Goal: Contribute content: Contribute content

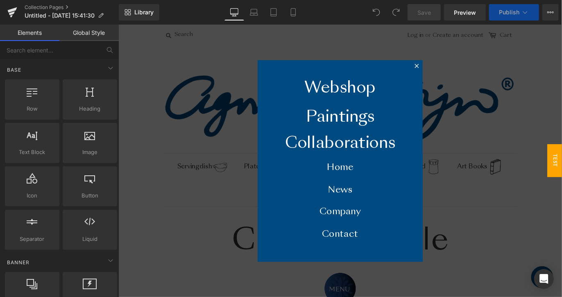
click at [219, 206] on div at bounding box center [365, 176] width 495 height 304
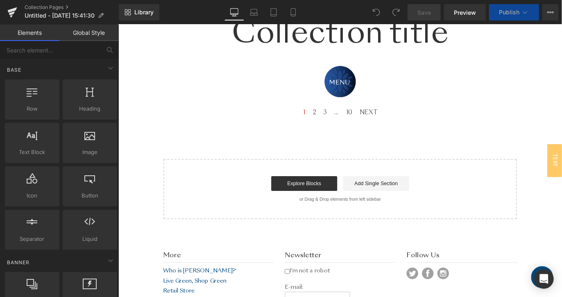
scroll to position [231, 0]
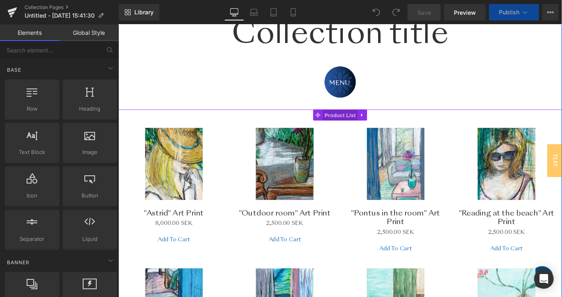
click at [346, 122] on span "Product List" at bounding box center [365, 126] width 39 height 12
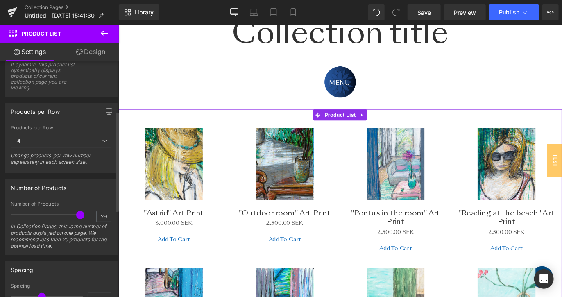
scroll to position [115, 0]
click at [103, 217] on input "29" at bounding box center [104, 217] width 14 height 10
type input "2"
type input "300"
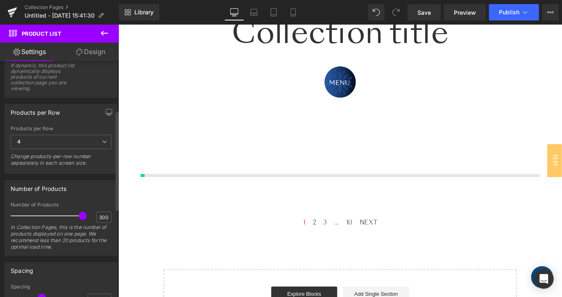
click at [97, 199] on div "Number of Products 300 Number of Products 300 In Collection Pages, this is the …" at bounding box center [61, 218] width 113 height 76
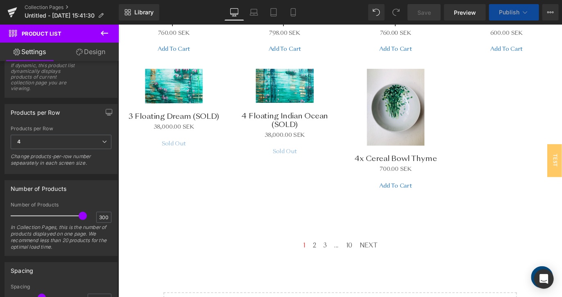
scroll to position [1897, 0]
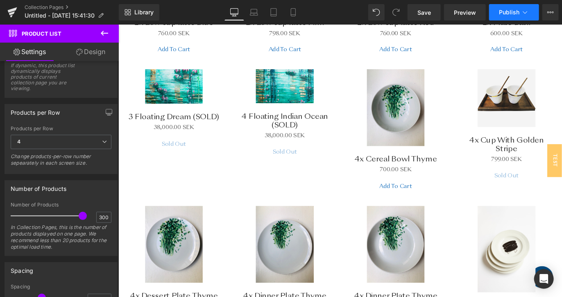
click at [505, 13] on span "Publish" at bounding box center [509, 12] width 20 height 7
click at [429, 10] on span "Save" at bounding box center [424, 12] width 14 height 9
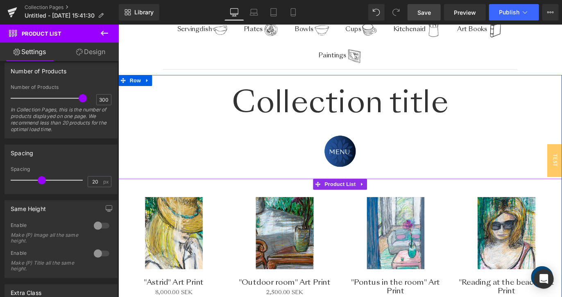
scroll to position [0, 0]
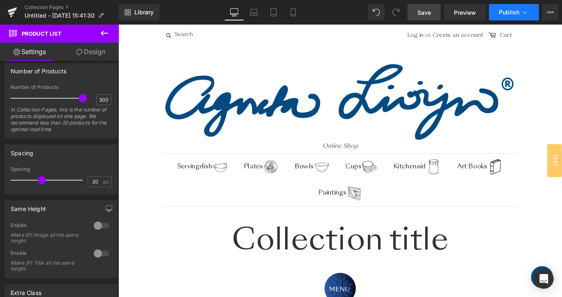
click at [505, 9] on span "Publish" at bounding box center [509, 12] width 20 height 7
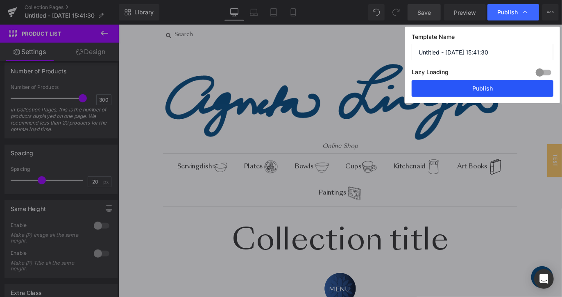
click at [473, 84] on button "Publish" at bounding box center [482, 88] width 142 height 16
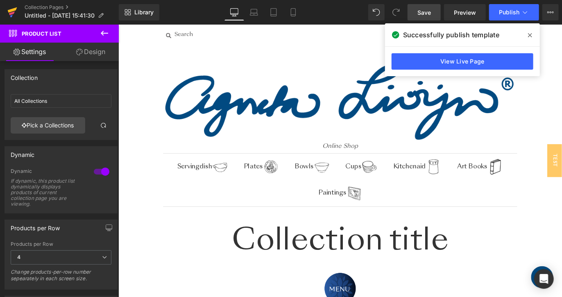
click at [14, 4] on icon at bounding box center [12, 12] width 10 height 20
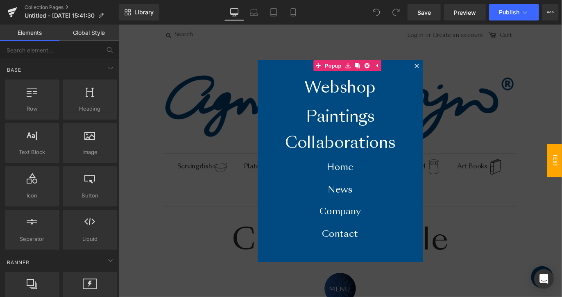
click at [225, 168] on div at bounding box center [365, 176] width 495 height 304
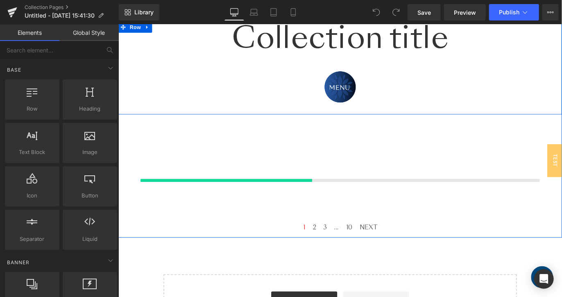
scroll to position [228, 0]
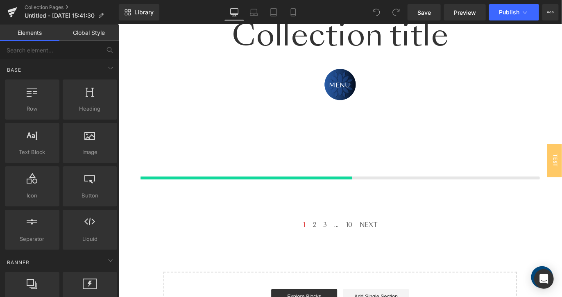
click at [280, 194] on div at bounding box center [261, 195] width 236 height 3
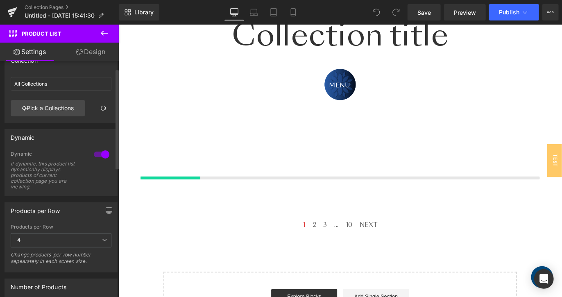
scroll to position [0, 0]
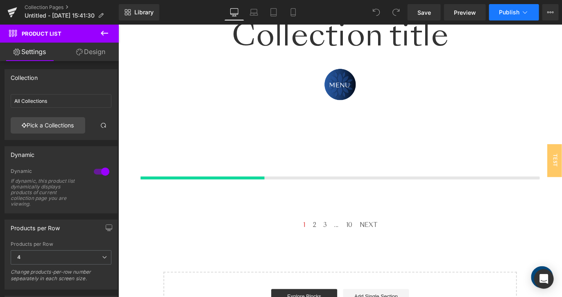
click at [517, 12] on span "Publish" at bounding box center [509, 12] width 20 height 7
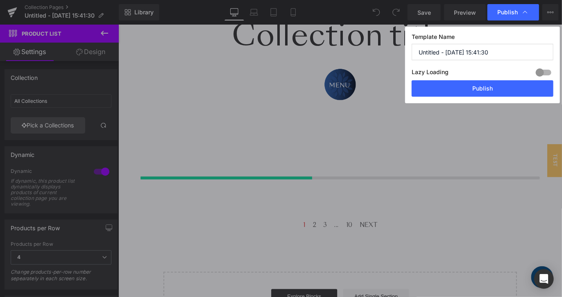
click at [517, 12] on span "Publish" at bounding box center [507, 12] width 20 height 7
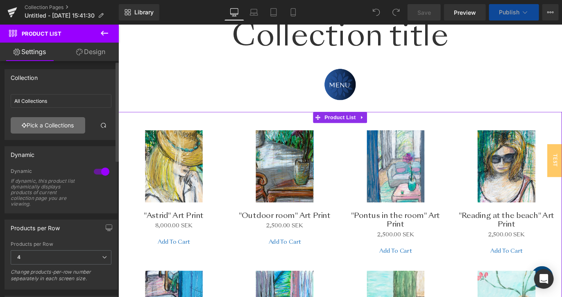
click at [75, 126] on link "Pick a Collections" at bounding box center [48, 125] width 75 height 16
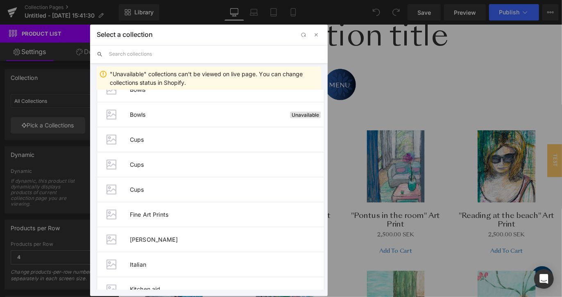
scroll to position [540, 0]
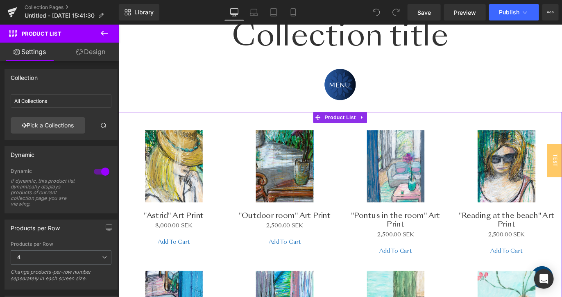
click at [4, 0] on div "You are previewing how the will restyle your page. You can not edit Elements in…" at bounding box center [281, 0] width 562 height 0
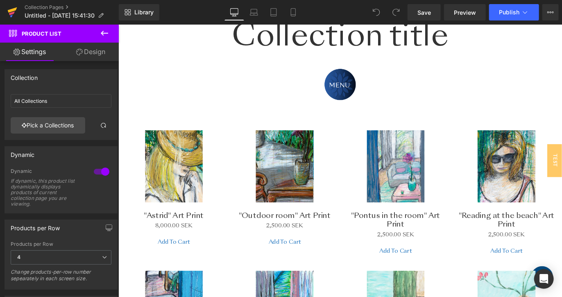
click at [10, 18] on icon at bounding box center [12, 12] width 10 height 20
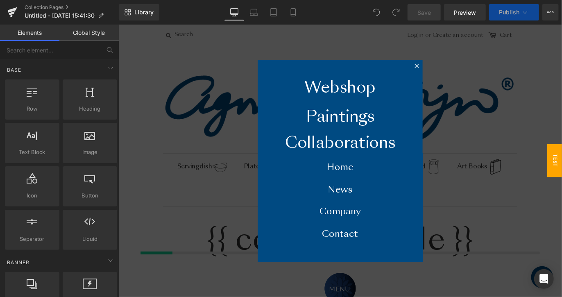
click at [239, 178] on div at bounding box center [365, 176] width 495 height 304
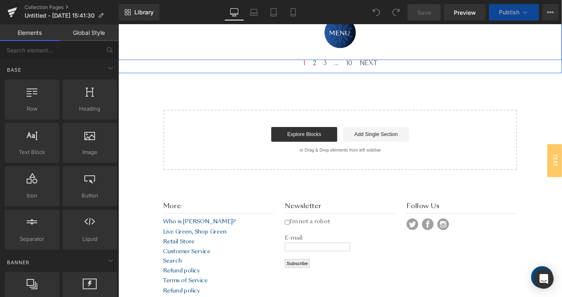
scroll to position [222, 0]
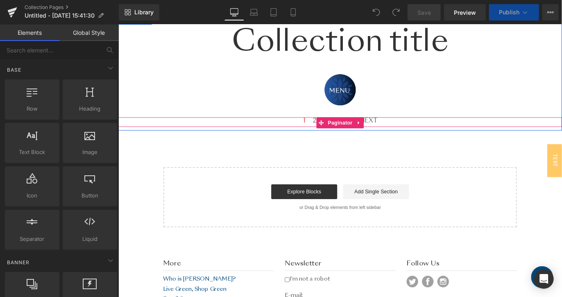
click at [267, 132] on div "1 2 3 ... 10 NEXT" at bounding box center [365, 133] width 495 height 11
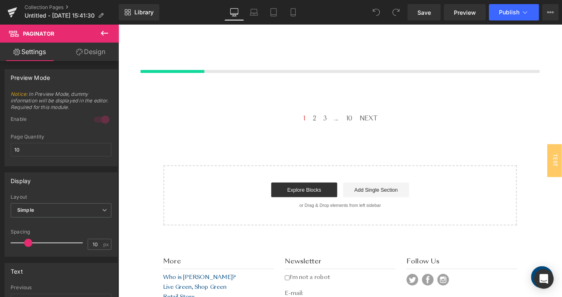
scroll to position [346, 0]
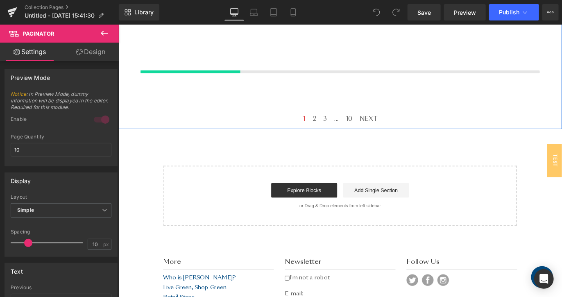
click at [310, 76] on div at bounding box center [366, 76] width 446 height 3
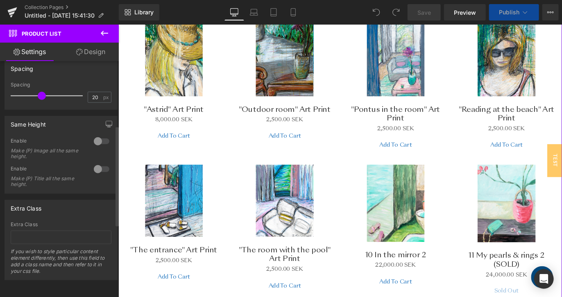
scroll to position [0, 0]
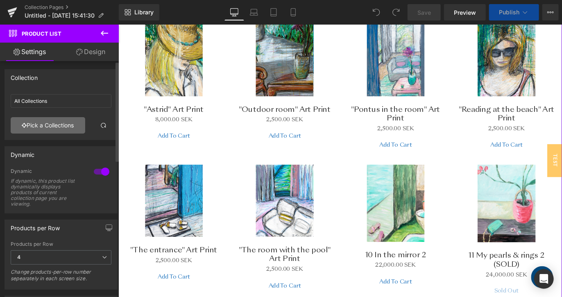
click at [50, 129] on link "Pick a Collections" at bounding box center [48, 125] width 75 height 16
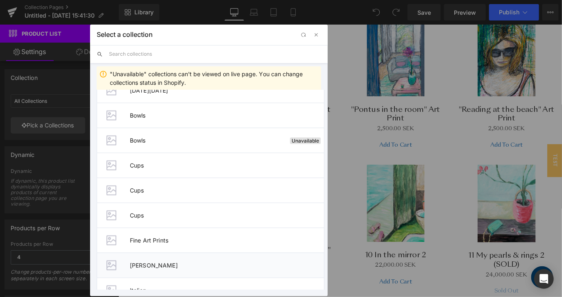
scroll to position [514, 0]
click at [168, 206] on li "Cups" at bounding box center [211, 215] width 228 height 25
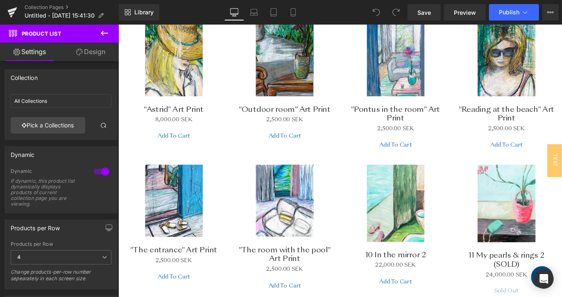
type input "Cups"
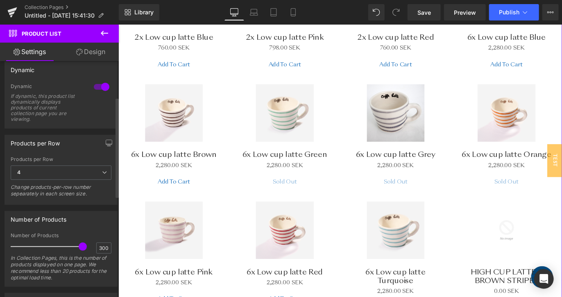
scroll to position [0, 0]
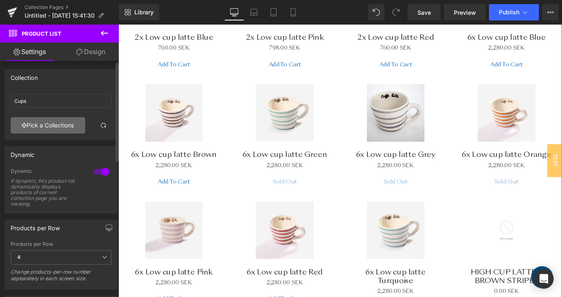
click at [60, 127] on link "Pick a Collections" at bounding box center [48, 125] width 75 height 16
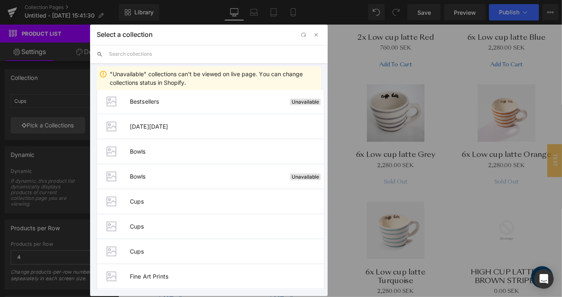
scroll to position [491, 0]
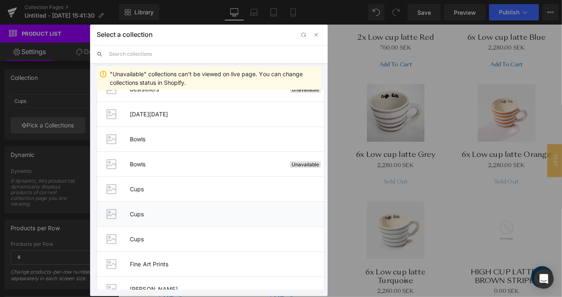
click at [185, 210] on span "Cups" at bounding box center [227, 213] width 194 height 7
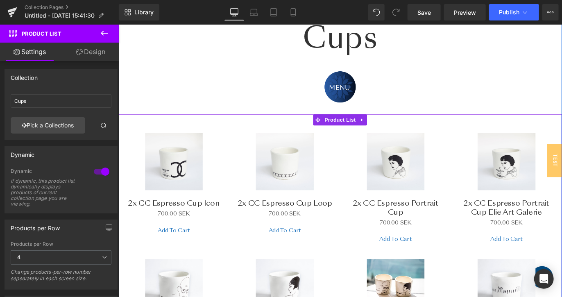
scroll to position [223, 0]
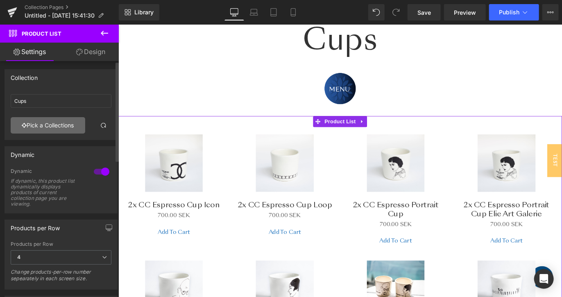
click at [50, 125] on link "Pick a Collections" at bounding box center [48, 125] width 75 height 16
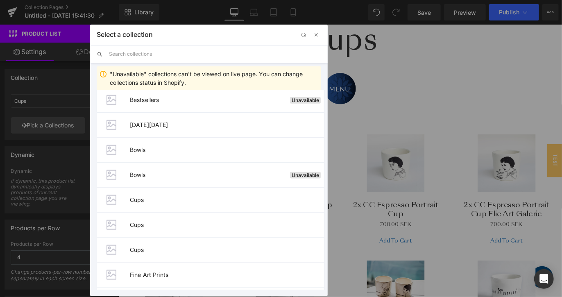
scroll to position [482, 0]
click at [215, 193] on li "Cups" at bounding box center [211, 198] width 228 height 25
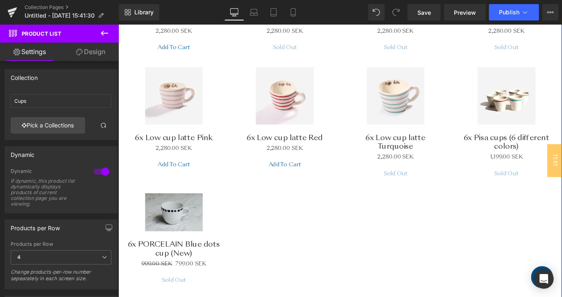
scroll to position [1588, 0]
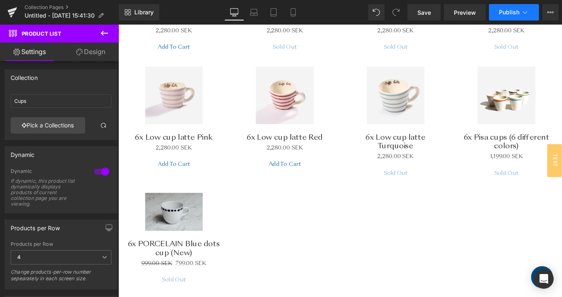
click at [527, 12] on icon at bounding box center [525, 12] width 8 height 8
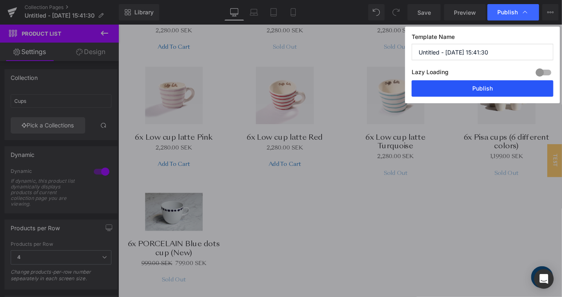
drag, startPoint x: 499, startPoint y: 86, endPoint x: 397, endPoint y: 214, distance: 163.5
click at [499, 86] on button "Publish" at bounding box center [482, 88] width 142 height 16
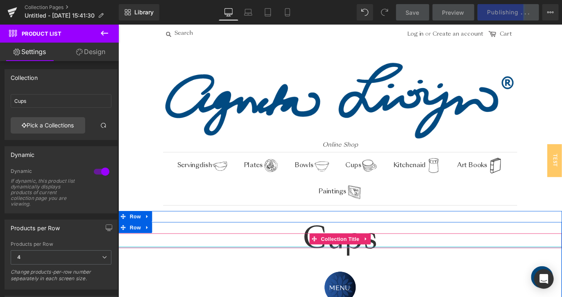
scroll to position [0, 0]
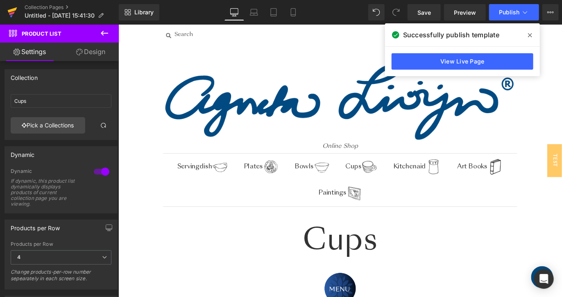
click at [7, 17] on icon at bounding box center [12, 12] width 10 height 20
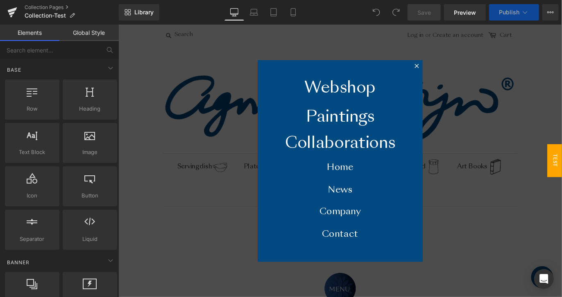
click at [236, 208] on div at bounding box center [365, 176] width 495 height 304
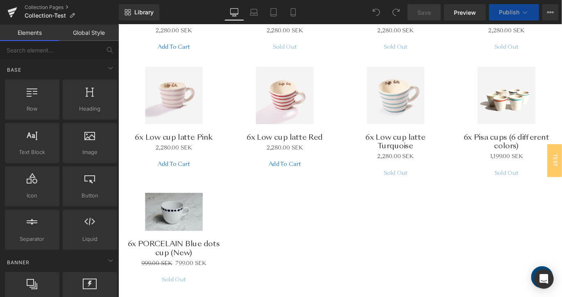
scroll to position [1894, 0]
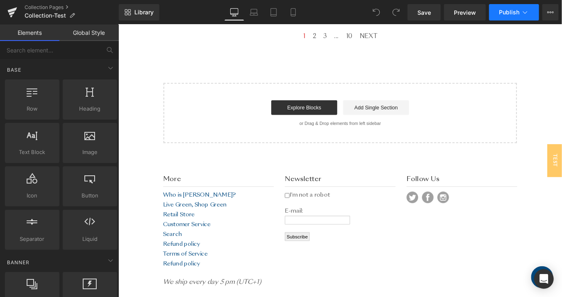
click at [510, 18] on button "Publish" at bounding box center [514, 12] width 50 height 16
click at [7, 14] on icon at bounding box center [12, 12] width 10 height 20
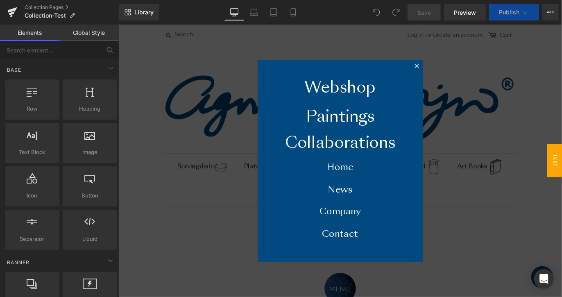
click at [466, 88] on div at bounding box center [365, 176] width 495 height 304
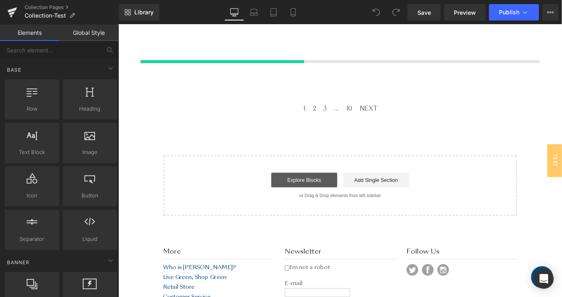
scroll to position [358, 0]
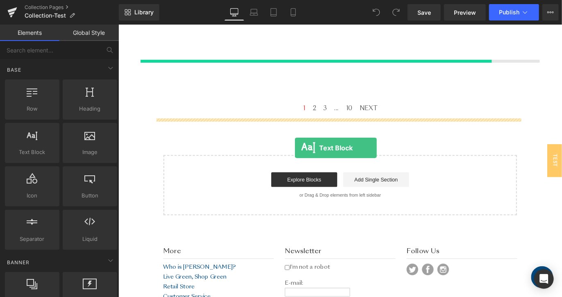
drag, startPoint x: 149, startPoint y: 168, endPoint x: 315, endPoint y: 162, distance: 166.0
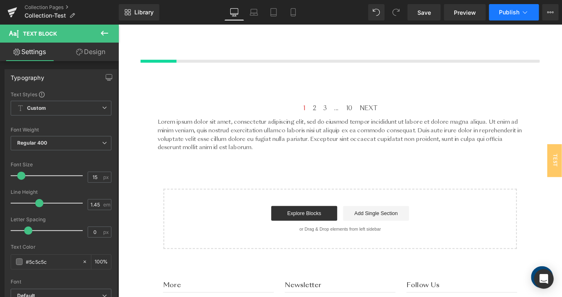
click at [528, 8] on icon at bounding box center [525, 12] width 8 height 8
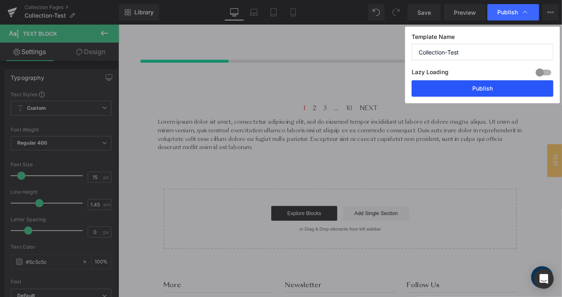
click at [466, 83] on button "Publish" at bounding box center [482, 88] width 142 height 16
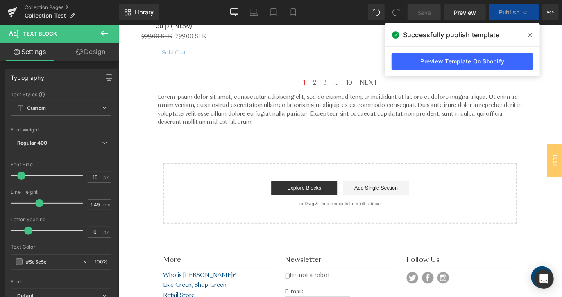
scroll to position [1954, 0]
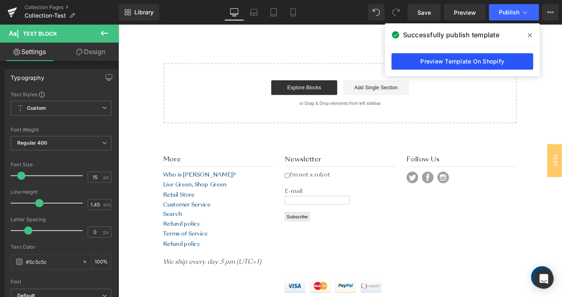
click at [475, 63] on link "Preview Template On Shopify" at bounding box center [462, 61] width 142 height 16
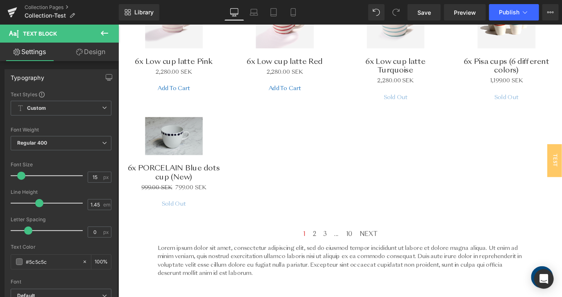
scroll to position [1659, 0]
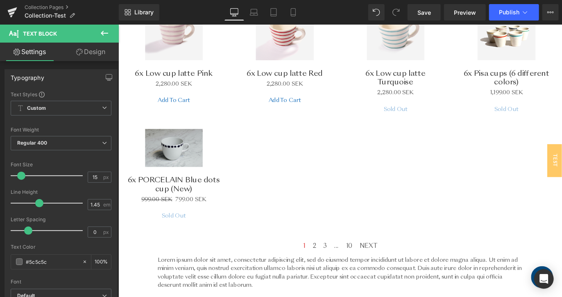
click at [102, 36] on icon at bounding box center [104, 33] width 10 height 10
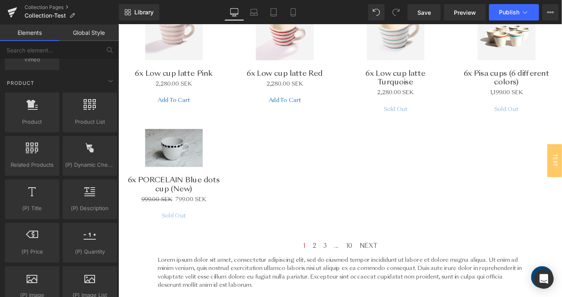
scroll to position [641, 0]
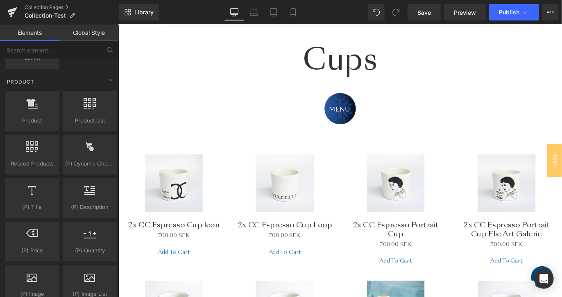
scroll to position [201, 0]
click at [374, 180] on div "Sale Off" at bounding box center [428, 202] width 108 height 65
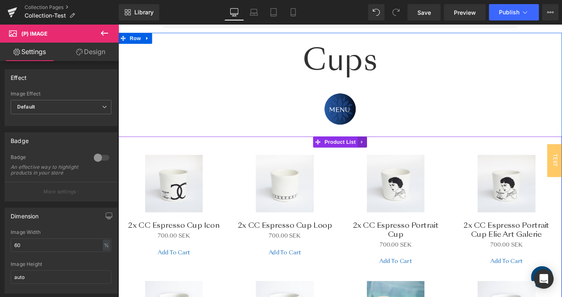
click at [389, 155] on icon at bounding box center [391, 155] width 6 height 6
click at [394, 155] on icon at bounding box center [396, 155] width 6 height 6
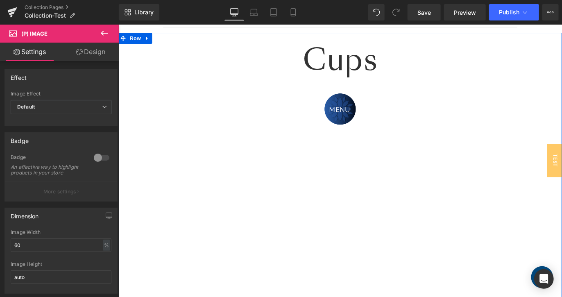
click at [0, 0] on link "Global Style" at bounding box center [0, 0] width 0 height 0
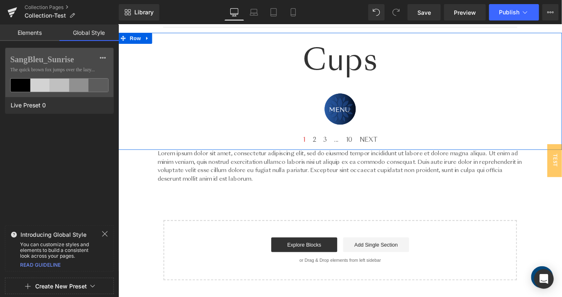
click at [21, 36] on link "Elements" at bounding box center [29, 33] width 59 height 16
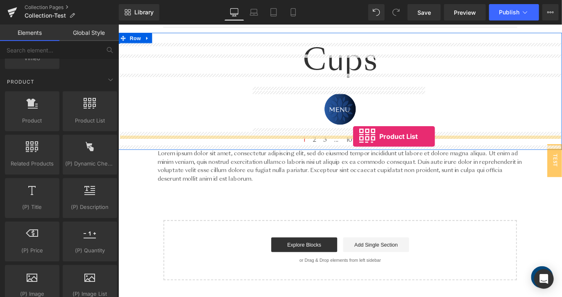
drag, startPoint x: 206, startPoint y: 138, endPoint x: 380, endPoint y: 149, distance: 174.8
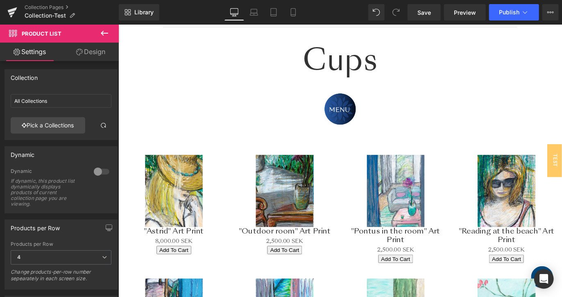
click at [108, 29] on icon at bounding box center [104, 33] width 10 height 10
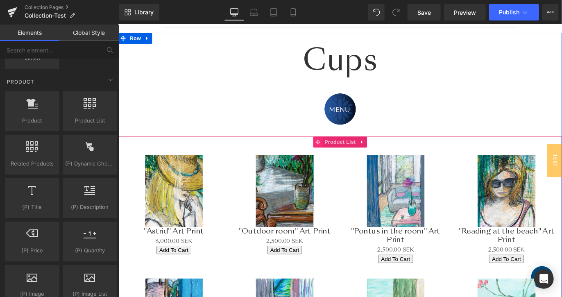
click at [343, 153] on span at bounding box center [340, 155] width 11 height 12
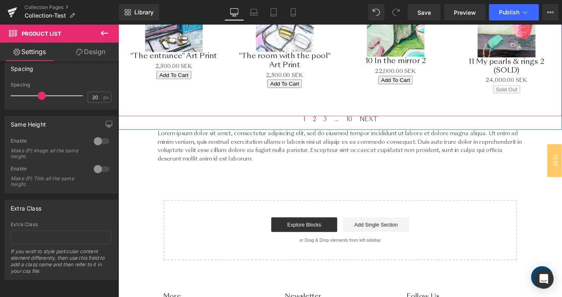
scroll to position [536, 0]
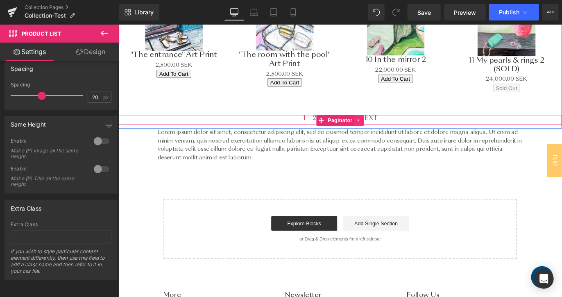
click at [385, 126] on link at bounding box center [387, 131] width 11 height 12
click at [329, 131] on div "1 2 3 ... 10 NEXT Paginator" at bounding box center [365, 130] width 495 height 11
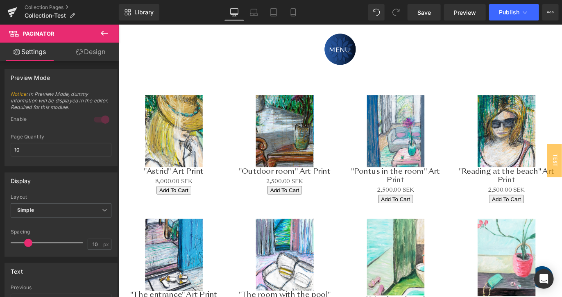
scroll to position [289, 0]
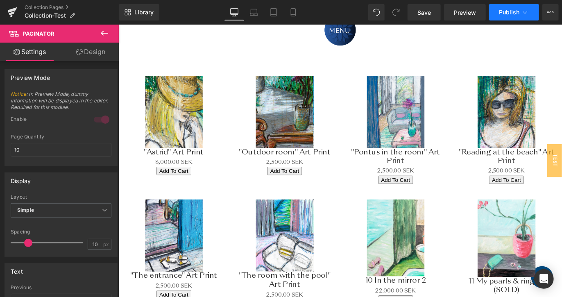
click at [517, 7] on button "Publish" at bounding box center [514, 12] width 50 height 16
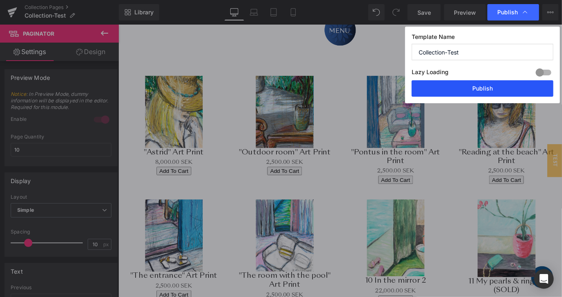
click at [446, 84] on button "Publish" at bounding box center [482, 88] width 142 height 16
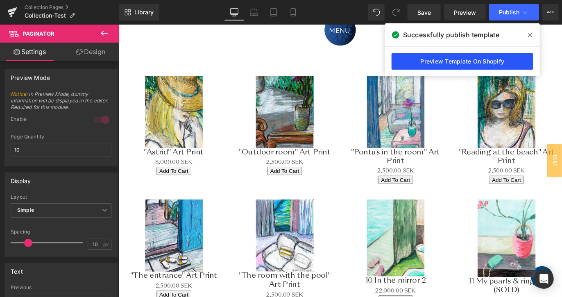
click at [443, 61] on link "Preview Template On Shopify" at bounding box center [462, 61] width 142 height 16
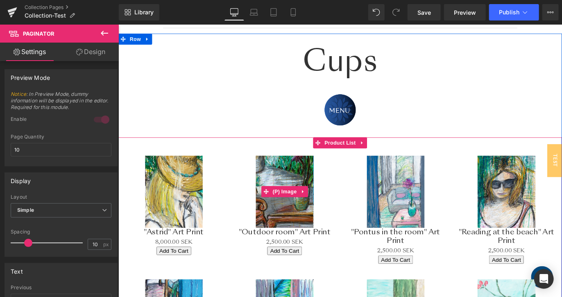
scroll to position [199, 0]
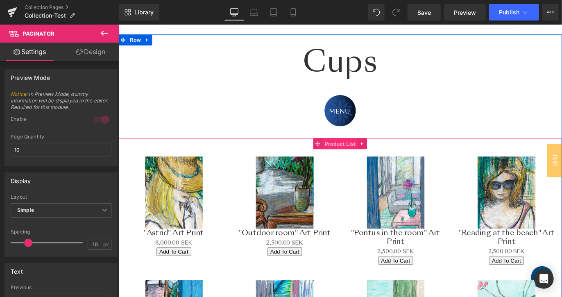
click at [349, 159] on span "Product List" at bounding box center [365, 157] width 39 height 12
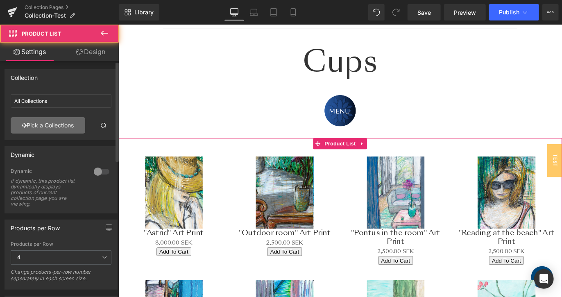
click at [63, 126] on link "Pick a Collections" at bounding box center [48, 125] width 75 height 16
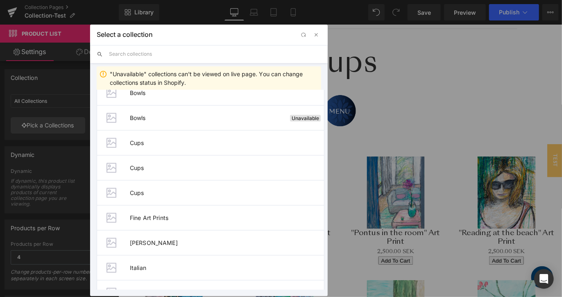
scroll to position [542, 0]
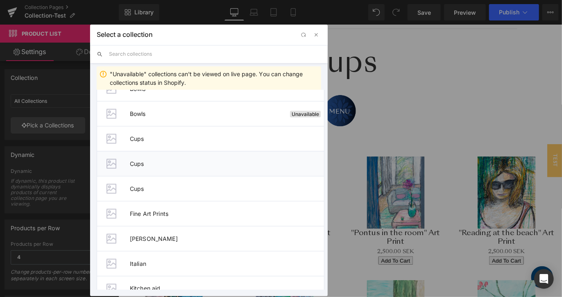
click at [163, 157] on li "Cups" at bounding box center [211, 163] width 228 height 25
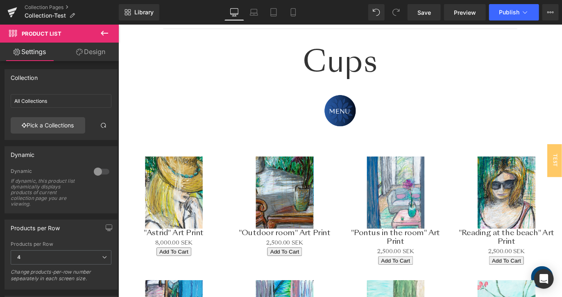
type input "Cups"
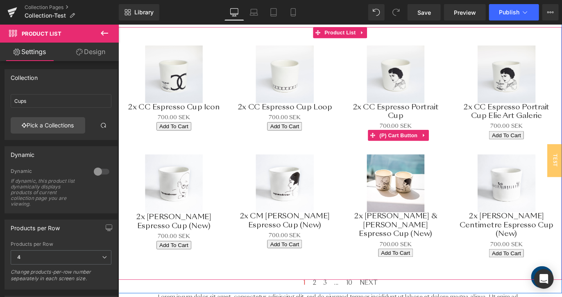
scroll to position [322, 0]
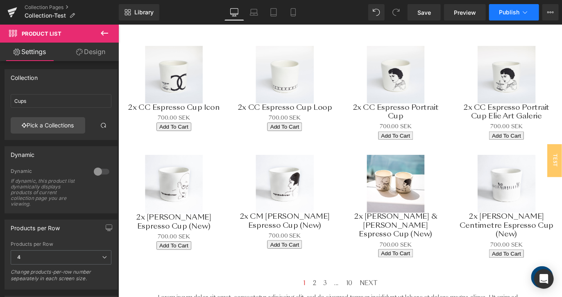
click at [518, 15] on span "Publish" at bounding box center [509, 12] width 20 height 7
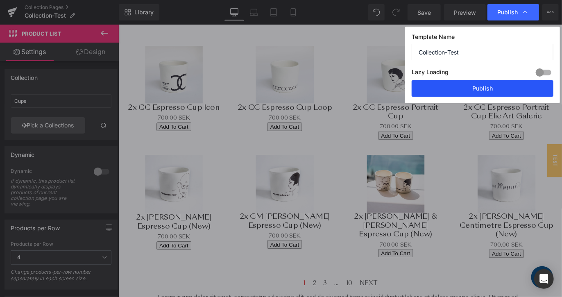
click at [466, 89] on button "Publish" at bounding box center [482, 88] width 142 height 16
click at [506, 96] on div "Sale Off" at bounding box center [552, 80] width 108 height 65
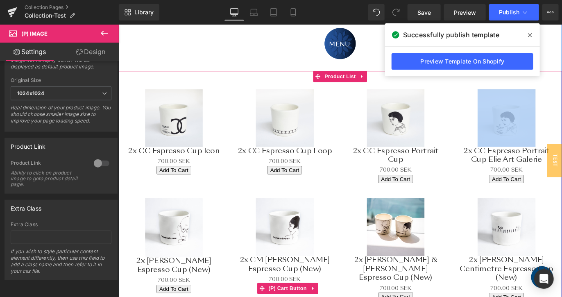
scroll to position [273, 0]
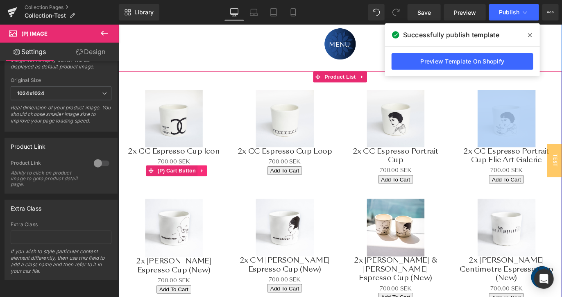
click at [211, 188] on link at bounding box center [211, 187] width 11 height 12
click at [194, 185] on icon at bounding box center [196, 188] width 6 height 6
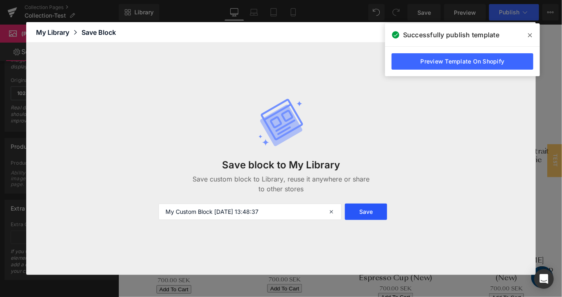
click at [354, 213] on button "Save" at bounding box center [366, 211] width 43 height 16
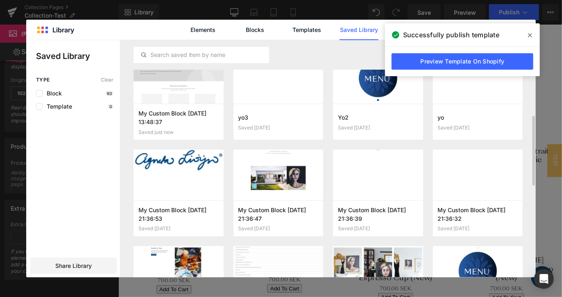
scroll to position [0, 0]
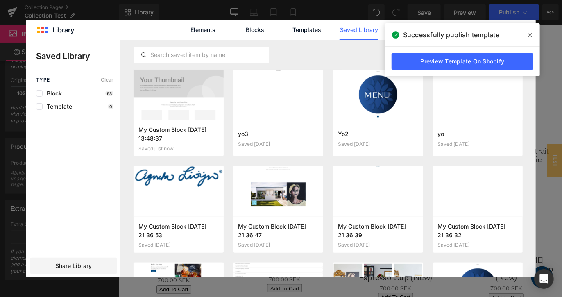
click at [530, 33] on icon at bounding box center [530, 35] width 4 height 7
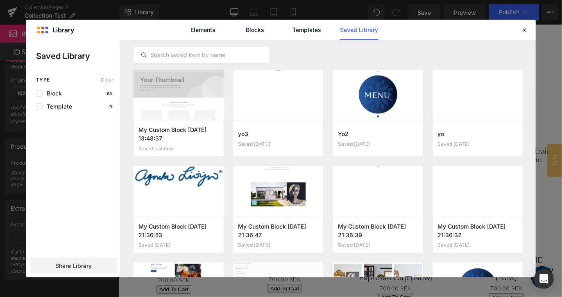
click at [530, 33] on div "Elements Blocks Templates Saved Library" at bounding box center [280, 30] width 509 height 20
click at [523, 29] on icon at bounding box center [523, 29] width 7 height 7
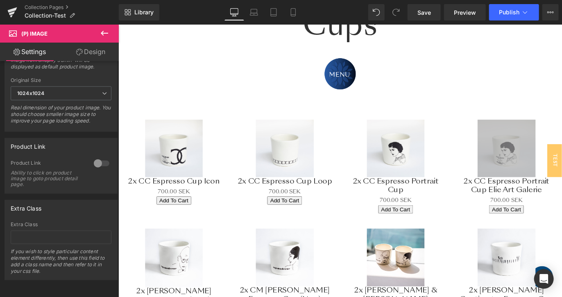
scroll to position [267, 0]
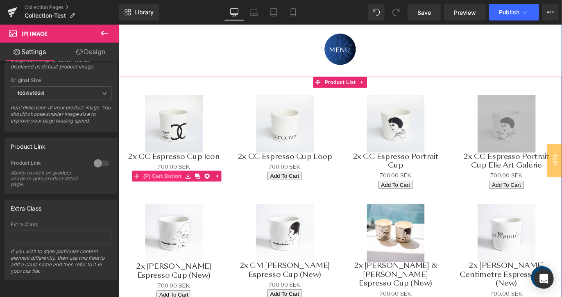
click at [178, 193] on span "(P) Cart Button" at bounding box center [167, 193] width 47 height 12
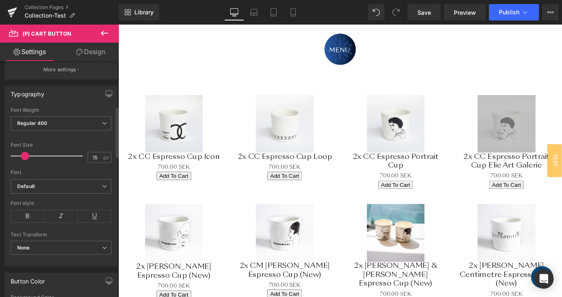
scroll to position [214, 0]
click at [70, 122] on span "Regular 400" at bounding box center [61, 124] width 101 height 14
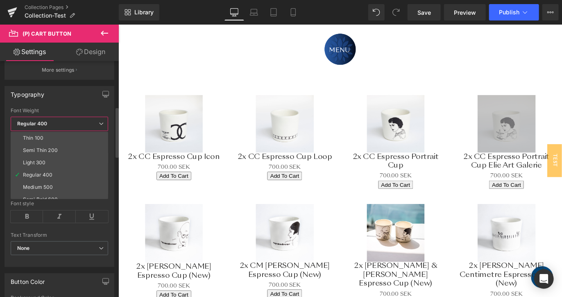
click at [70, 122] on span "Regular 400" at bounding box center [59, 124] width 97 height 14
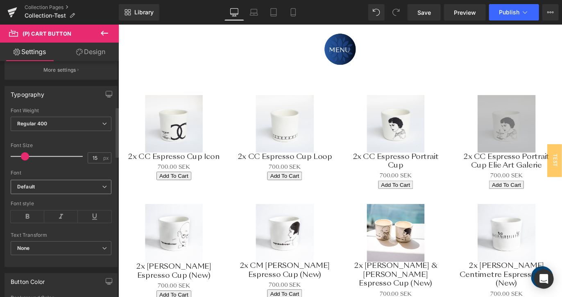
click at [54, 185] on b "Default" at bounding box center [59, 186] width 85 height 7
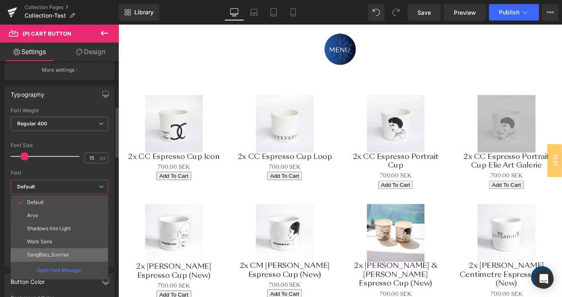
click at [61, 252] on p "SangBleu_Sunrise" at bounding box center [48, 255] width 42 height 6
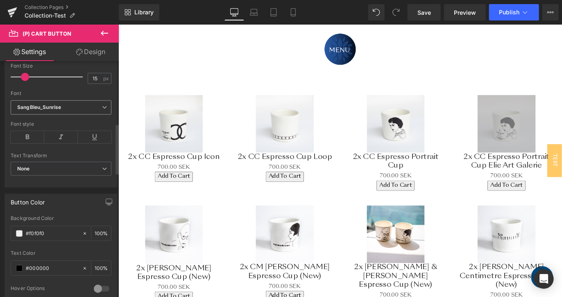
scroll to position [292, 0]
click at [29, 136] on icon at bounding box center [28, 138] width 34 height 12
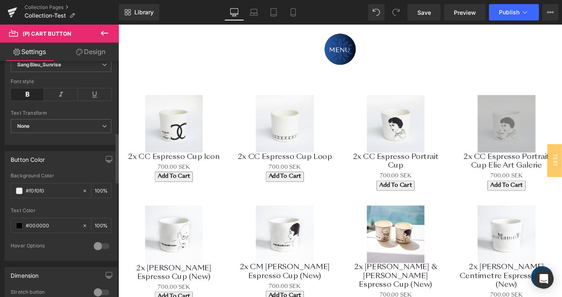
scroll to position [336, 0]
click at [16, 225] on span at bounding box center [19, 225] width 7 height 7
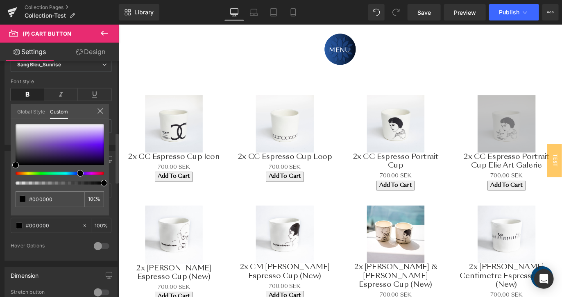
click at [77, 172] on div at bounding box center [56, 173] width 88 height 3
click at [74, 172] on div at bounding box center [56, 173] width 88 height 3
type input "#110a38"
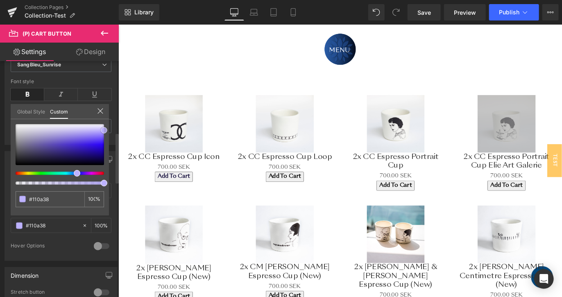
type input "#3d1df0"
type input "#e0dbff"
type input "#dbd6ff"
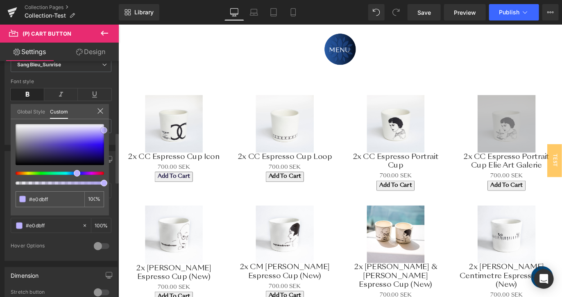
type input "#dbd6ff"
type input "#ccc6ff"
type input "#6352f8"
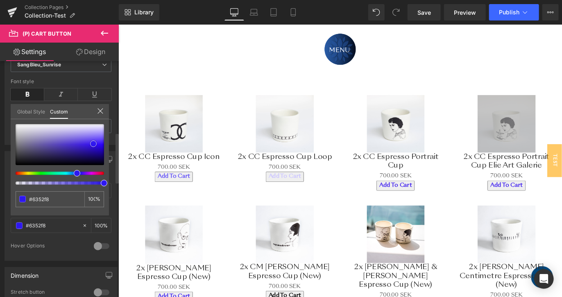
type input "#2d17f1"
type input "#2c16ed"
type input "#301bed"
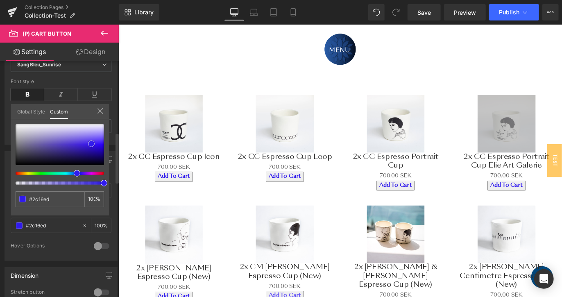
type input "#301bed"
type input "#3521ed"
type input "#3622e6"
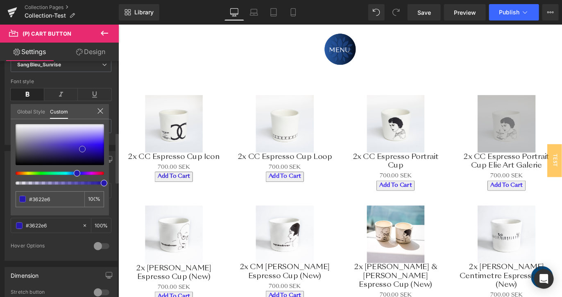
type input "#2b18d1"
type input "#2718ae"
type input "#2617af"
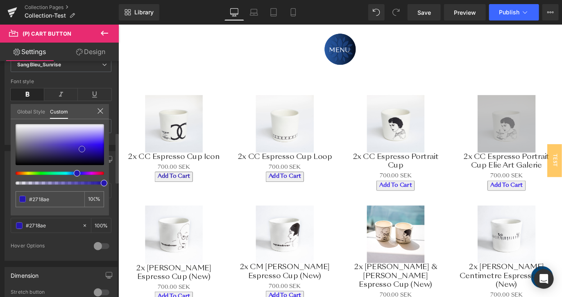
type input "#2617af"
type input "#2b1ea3"
type input "#2e219a"
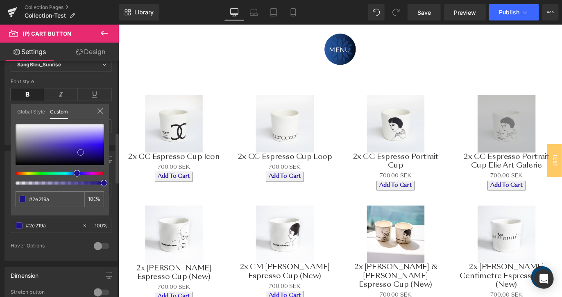
type input "#2e2299"
type input "#1f138a"
type input "#1b0f8f"
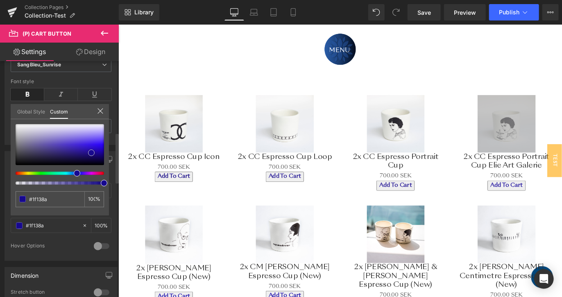
type input "#1b0f8f"
type input "#160984"
type input "#24188f"
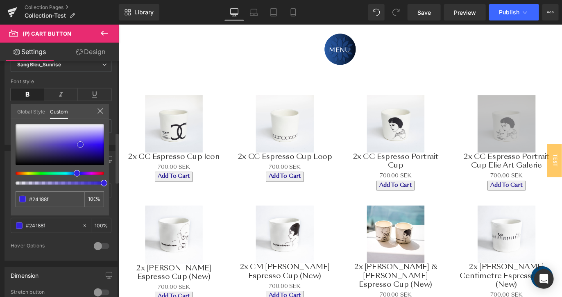
drag, startPoint x: 76, startPoint y: 160, endPoint x: 80, endPoint y: 143, distance: 16.9
click at [80, 143] on div at bounding box center [60, 144] width 88 height 41
type input "#3926dd"
click at [71, 143] on div at bounding box center [60, 144] width 88 height 41
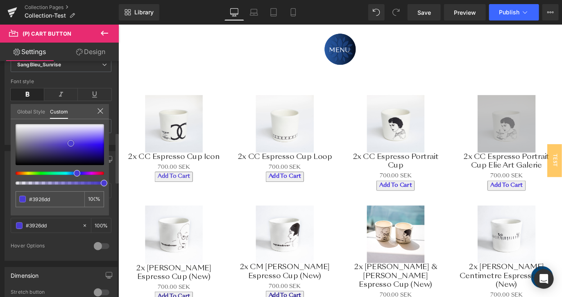
type input "#4a3bd2"
click at [99, 111] on icon at bounding box center [99, 111] width 5 height 5
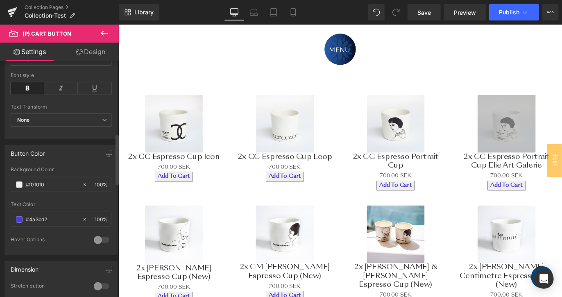
scroll to position [341, 0]
click at [56, 179] on div "#f0f0f0" at bounding box center [46, 185] width 71 height 14
click at [46, 182] on input "#f0f0f0" at bounding box center [52, 185] width 52 height 9
click at [23, 183] on div "#f0f0f0" at bounding box center [46, 185] width 71 height 14
click at [19, 183] on span at bounding box center [19, 185] width 7 height 7
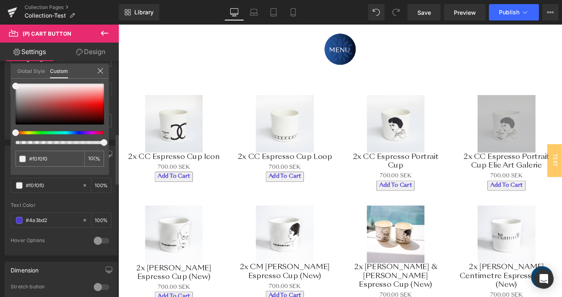
type input "47"
type input "42"
type input "0"
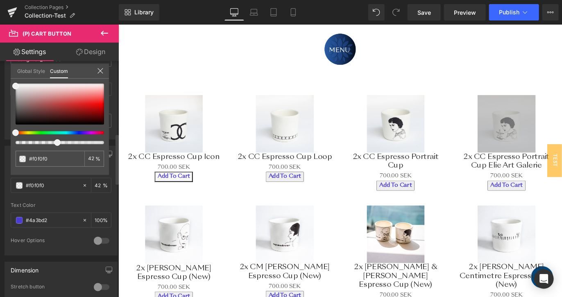
type input "0"
drag, startPoint x: 54, startPoint y: 142, endPoint x: 0, endPoint y: 142, distance: 53.6
click at [0, 142] on div "Button Color rgba(240, 240, 240, 0) Background Color #f0f0f0 0 % rgba(74, 59, 2…" at bounding box center [61, 198] width 122 height 116
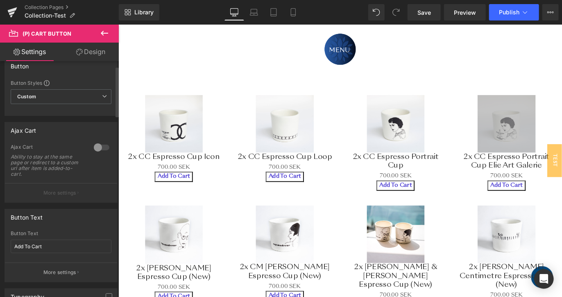
scroll to position [3, 0]
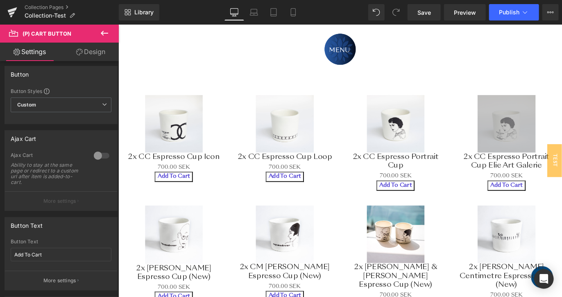
click at [90, 52] on link "Design" at bounding box center [90, 52] width 59 height 18
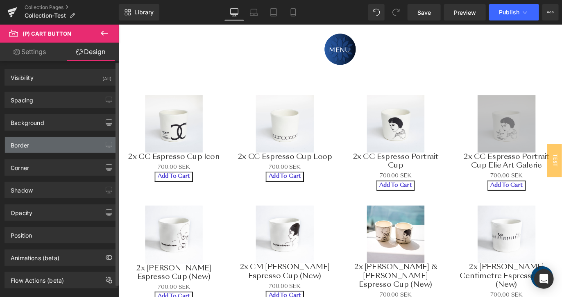
click at [35, 143] on div "Border" at bounding box center [61, 145] width 112 height 16
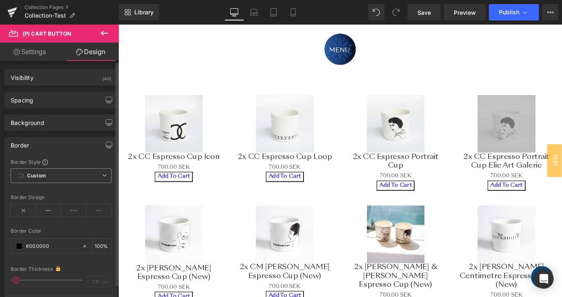
click at [41, 176] on b "Custom" at bounding box center [36, 175] width 19 height 7
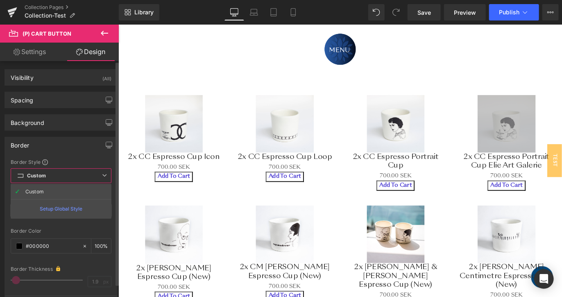
click at [104, 178] on span "Custom Setup Global Style" at bounding box center [61, 175] width 101 height 15
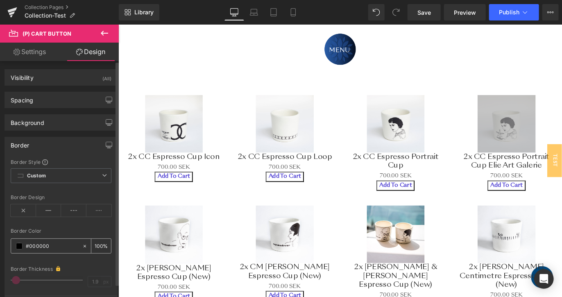
click at [82, 243] on icon at bounding box center [85, 246] width 6 height 6
type input "none"
type input "0"
click at [98, 214] on icon at bounding box center [98, 210] width 25 height 12
click at [47, 213] on icon at bounding box center [48, 210] width 25 height 12
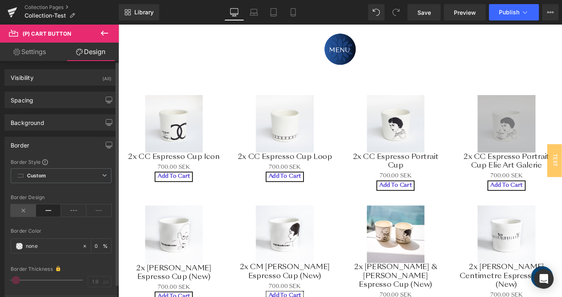
click at [16, 207] on icon at bounding box center [23, 210] width 25 height 12
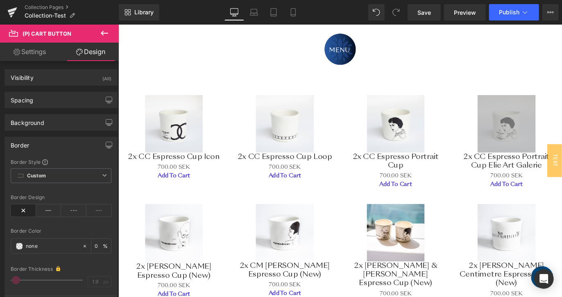
click at [104, 32] on icon at bounding box center [104, 33] width 10 height 10
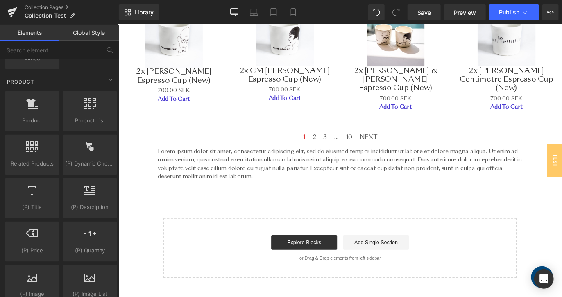
scroll to position [451, 0]
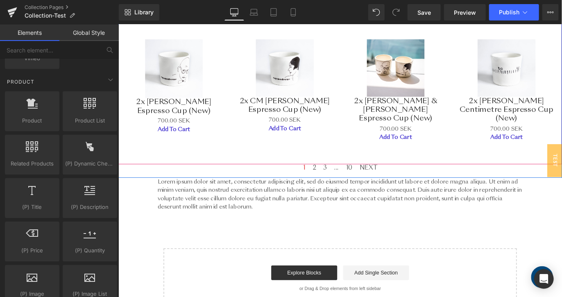
click at [356, 136] on div "Sale Off (P) Image 2x CM Eileen Gray Espresso Cup (New) (P) Title 0 SEK 700.00 …" at bounding box center [304, 93] width 124 height 122
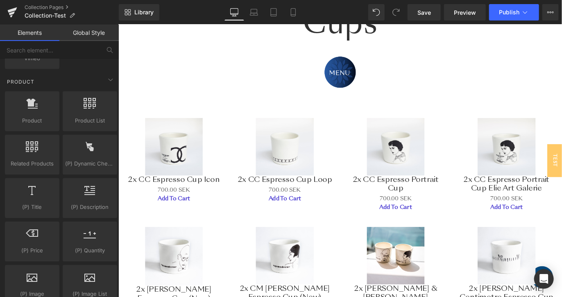
scroll to position [237, 0]
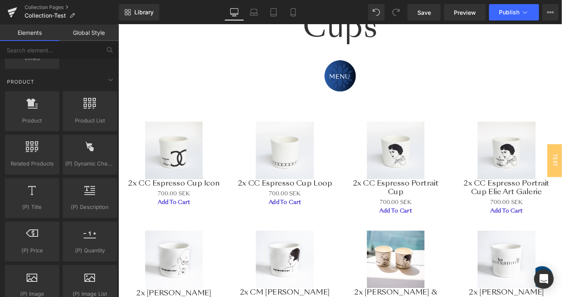
click at [360, 163] on div "Sale Off (P) Image 2x CC Espresso Cup Loop (P) Title 0 SEK 700.00 SEK (P) Price…" at bounding box center [304, 180] width 124 height 112
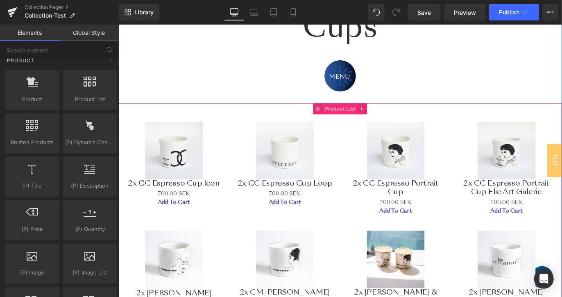
click at [362, 121] on span "Product List" at bounding box center [365, 118] width 39 height 12
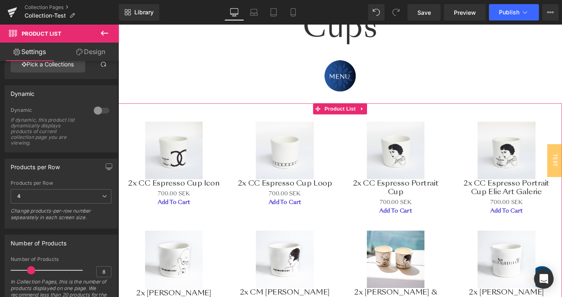
scroll to position [61, 0]
click at [94, 198] on span "4" at bounding box center [61, 196] width 101 height 14
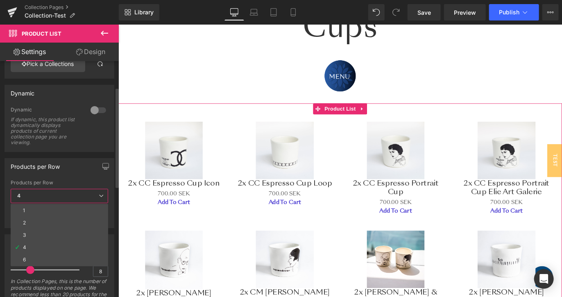
click at [80, 167] on div "Products per Row" at bounding box center [59, 166] width 109 height 16
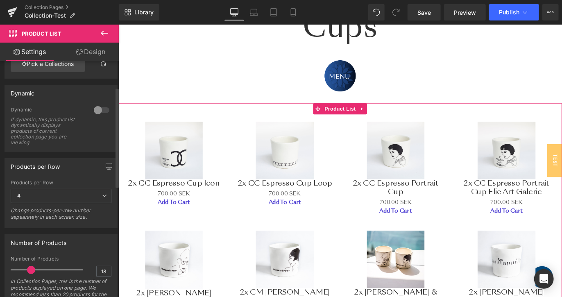
click at [53, 269] on div at bounding box center [49, 270] width 68 height 16
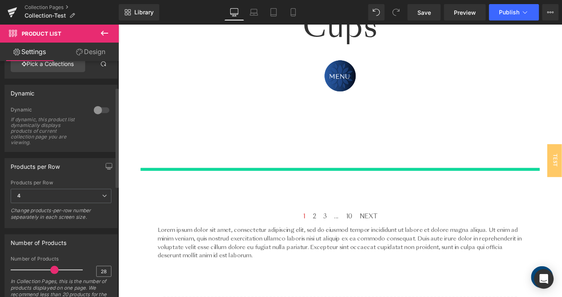
type input "30"
drag, startPoint x: 53, startPoint y: 269, endPoint x: 108, endPoint y: 262, distance: 55.3
click at [108, 262] on div "30 Number of Products 30 In Collection Pages, this is the number of products di…" at bounding box center [61, 283] width 112 height 54
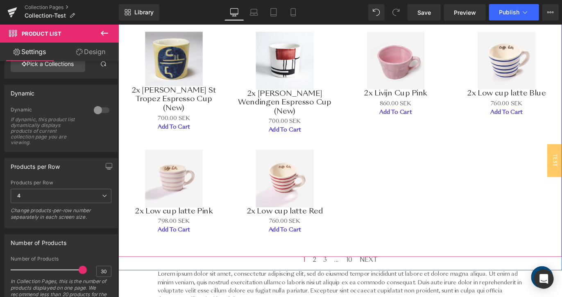
scroll to position [722, 0]
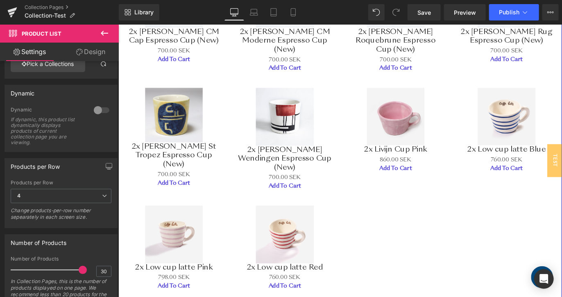
scroll to position [659, 0]
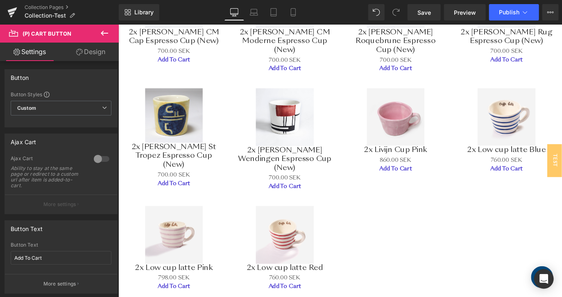
click at [101, 58] on link "Design" at bounding box center [90, 52] width 59 height 18
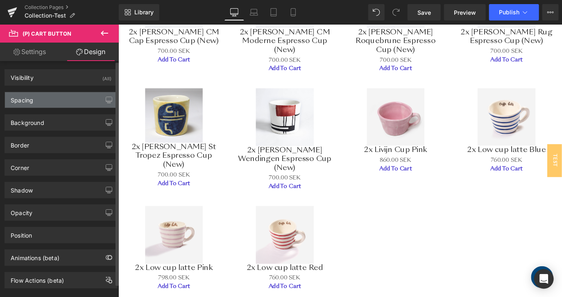
click at [59, 97] on div "Spacing" at bounding box center [61, 100] width 112 height 16
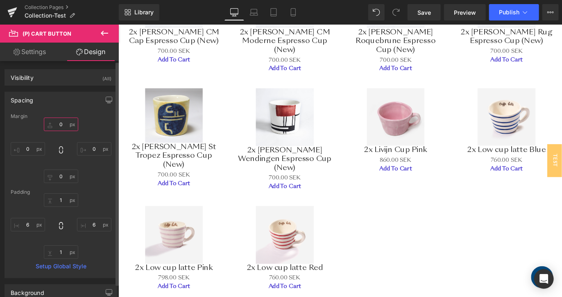
click at [59, 122] on input "0" at bounding box center [61, 125] width 34 height 14
type input "20"
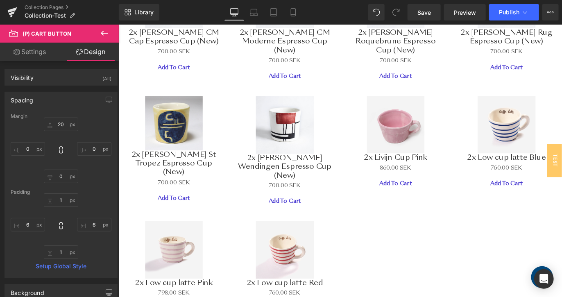
click at [46, 58] on link "Settings" at bounding box center [29, 52] width 59 height 18
type input "transparent"
type input "0"
type input "100"
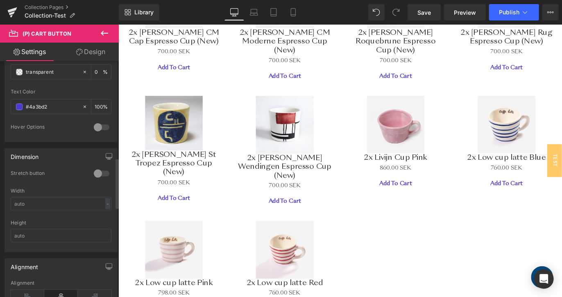
scroll to position [454, 0]
click at [20, 107] on span at bounding box center [19, 107] width 7 height 7
click at [18, 107] on span at bounding box center [19, 107] width 7 height 7
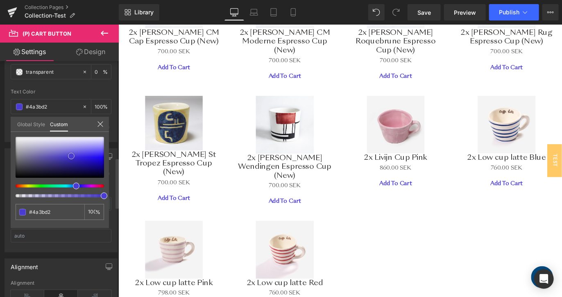
type input "#1c04ef"
drag, startPoint x: 101, startPoint y: 158, endPoint x: 109, endPoint y: 158, distance: 7.8
click at [109, 158] on div "#1c04ef 100 %" at bounding box center [60, 182] width 98 height 91
type input "#1800f4"
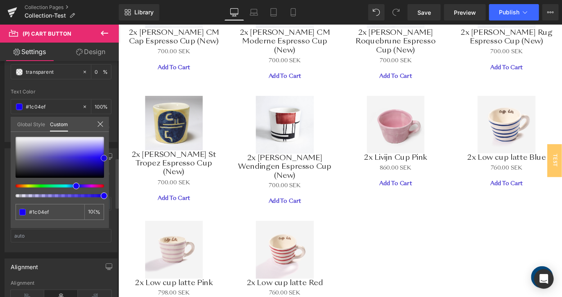
type input "#1800f4"
click at [73, 185] on span at bounding box center [76, 186] width 7 height 7
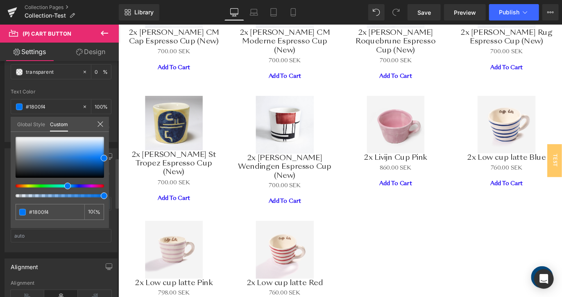
drag, startPoint x: 73, startPoint y: 185, endPoint x: 61, endPoint y: 185, distance: 11.5
click at [61, 185] on div at bounding box center [56, 185] width 88 height 3
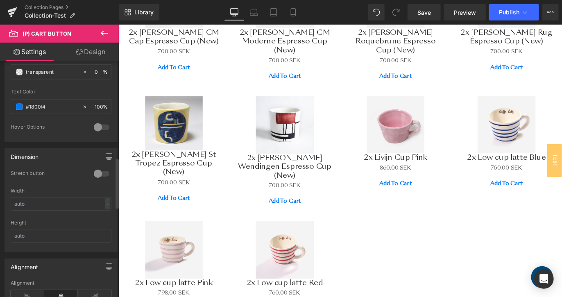
click at [383, 226] on body "0 Cart Log in or Create an account Online Shop Agneta Livijn's Shop Servingdish…" at bounding box center [365, 48] width 495 height 1398
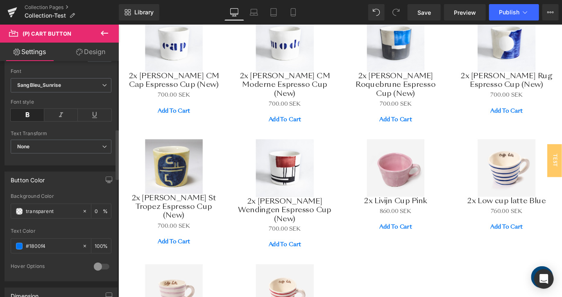
scroll to position [314, 0]
click at [30, 118] on icon at bounding box center [28, 116] width 34 height 12
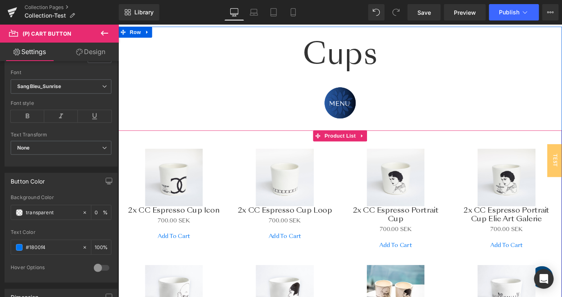
scroll to position [192, 0]
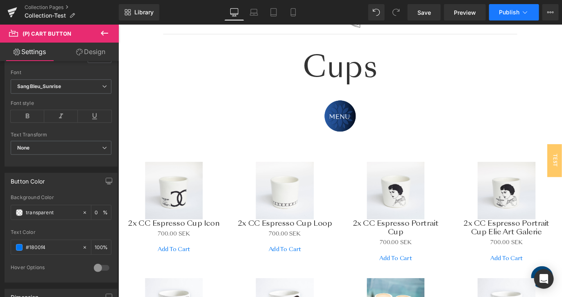
click at [505, 12] on span "Publish" at bounding box center [509, 12] width 20 height 7
click at [53, 243] on input "#1800f4" at bounding box center [52, 247] width 52 height 9
paste input "1e73be"
type input "#1e73be"
click at [74, 227] on div at bounding box center [61, 226] width 101 height 5
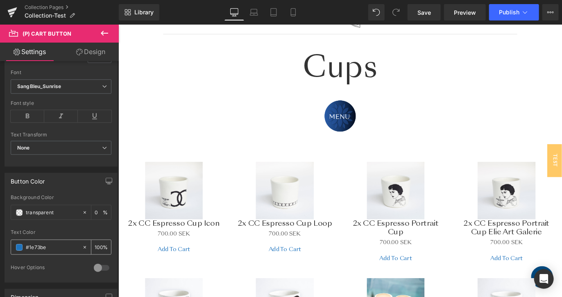
click at [19, 247] on span at bounding box center [19, 247] width 7 height 7
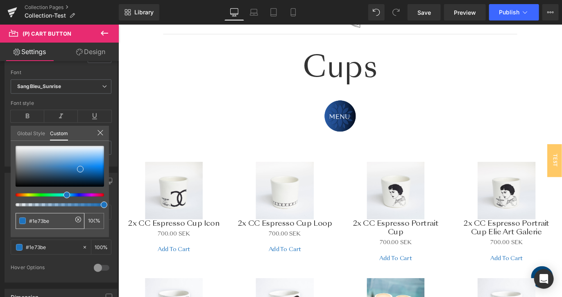
click at [68, 215] on div "#1e73be" at bounding box center [50, 221] width 69 height 16
click at [63, 219] on input "#1e73be" at bounding box center [50, 221] width 43 height 9
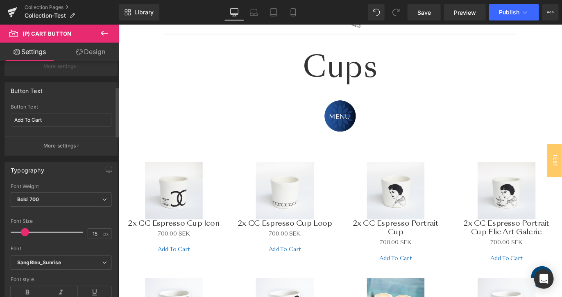
scroll to position [146, 0]
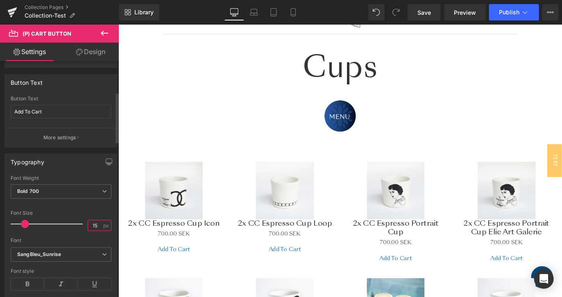
click at [95, 222] on input "15" at bounding box center [95, 225] width 14 height 10
click at [510, 10] on span "Publish" at bounding box center [509, 12] width 20 height 7
click at [90, 226] on input "15" at bounding box center [95, 225] width 14 height 10
click at [95, 222] on input "15" at bounding box center [95, 225] width 14 height 10
click at [103, 226] on span "px" at bounding box center [106, 225] width 7 height 5
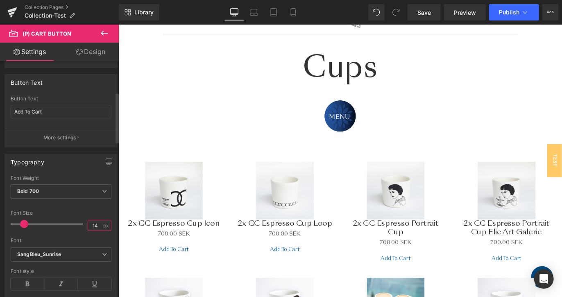
click at [99, 225] on input "14" at bounding box center [95, 225] width 14 height 10
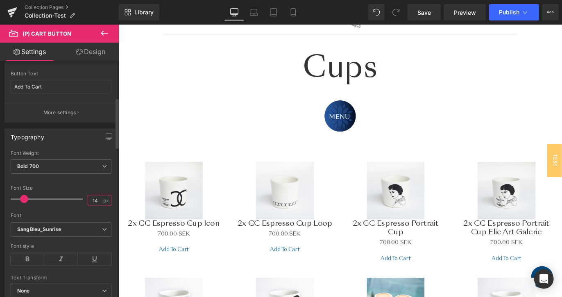
scroll to position [171, 0]
type input "15"
click at [82, 190] on div "Font Size" at bounding box center [61, 188] width 101 height 6
click at [513, 10] on span "Publish" at bounding box center [509, 12] width 20 height 7
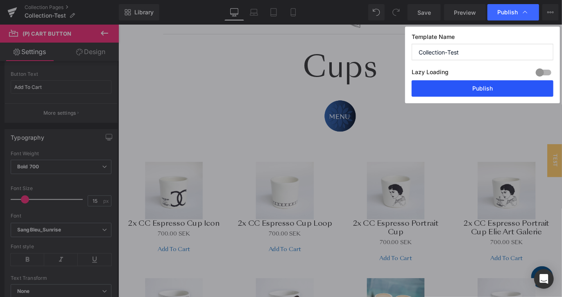
click at [487, 92] on button "Publish" at bounding box center [482, 88] width 142 height 16
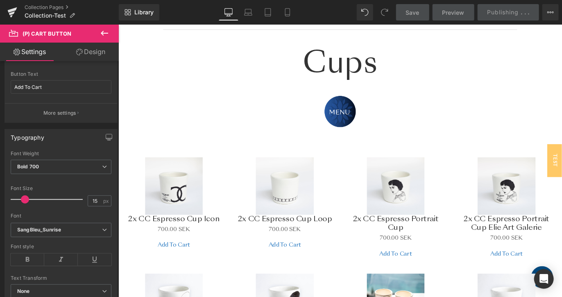
scroll to position [198, 0]
click at [214, 239] on link "2x CC Espresso Cup Icon" at bounding box center [180, 241] width 102 height 10
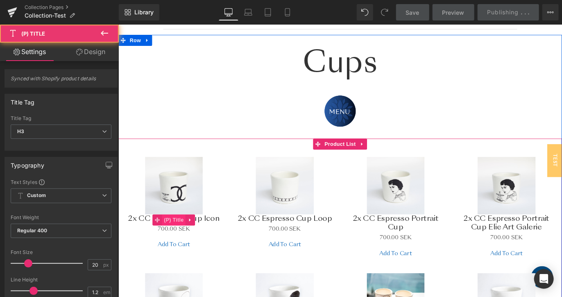
click at [170, 241] on span "(P) Title" at bounding box center [180, 242] width 26 height 12
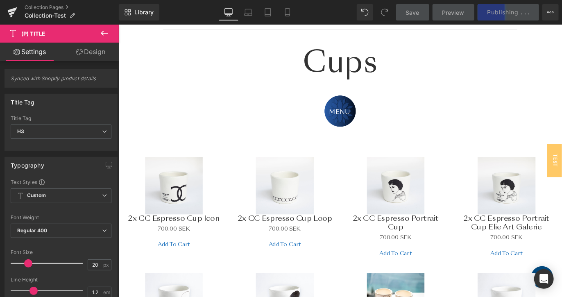
click at [92, 58] on link "Design" at bounding box center [90, 52] width 59 height 18
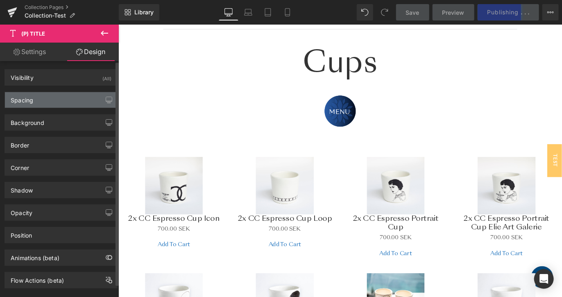
click at [67, 94] on div "Spacing" at bounding box center [61, 100] width 112 height 16
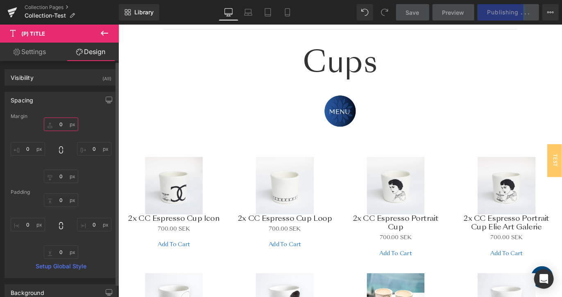
click at [66, 125] on input "text" at bounding box center [61, 125] width 34 height 14
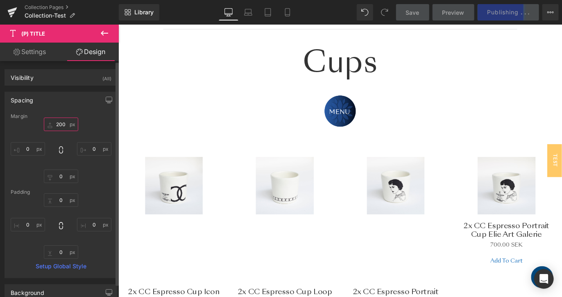
type input "20"
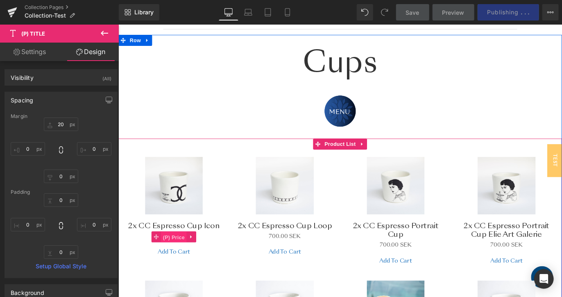
click at [181, 260] on span "(P) Price" at bounding box center [180, 261] width 29 height 12
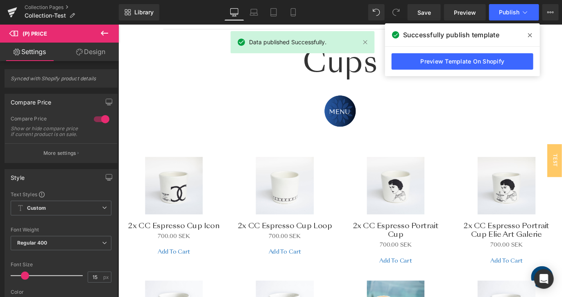
click at [88, 57] on link "Design" at bounding box center [90, 52] width 59 height 18
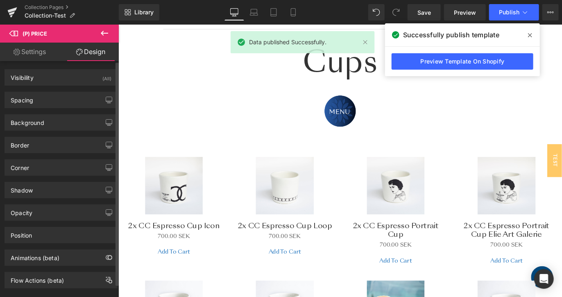
click at [57, 108] on div "Background Color & Image color Color transparent 0 % Image Replace Image Upload…" at bounding box center [61, 119] width 122 height 23
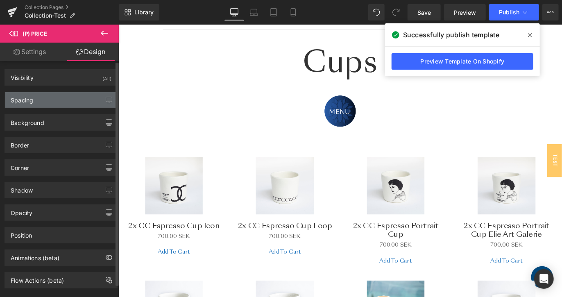
click at [67, 105] on div "Spacing" at bounding box center [61, 100] width 112 height 16
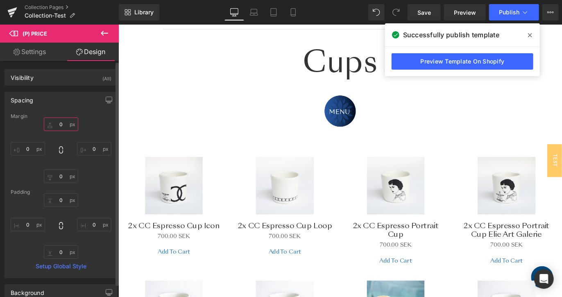
click at [55, 124] on input "0" at bounding box center [61, 125] width 34 height 14
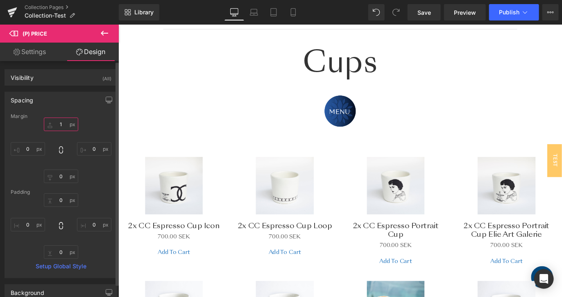
click at [59, 123] on input "1" at bounding box center [61, 125] width 34 height 14
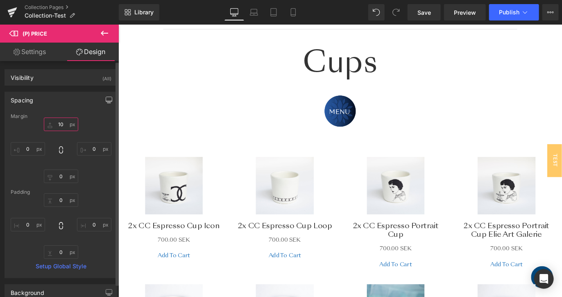
type input "10"
click at [512, 14] on span "Publish" at bounding box center [509, 12] width 20 height 7
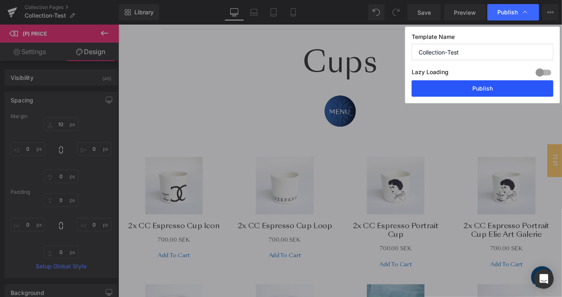
click at [491, 86] on button "Publish" at bounding box center [482, 88] width 142 height 16
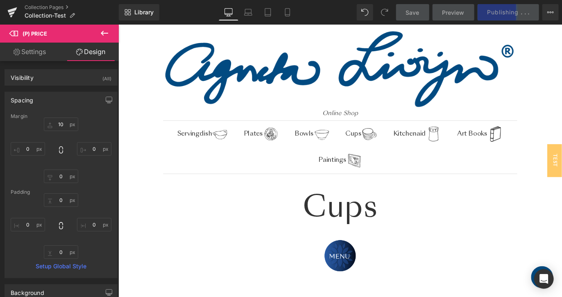
scroll to position [0, 0]
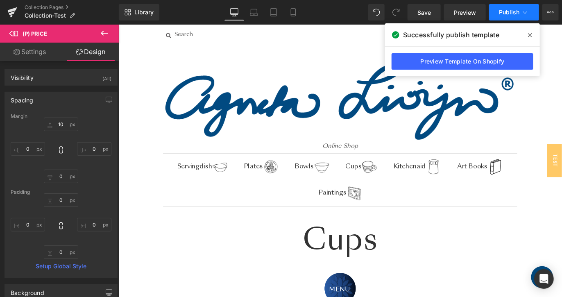
click at [495, 6] on button "Publish" at bounding box center [514, 12] width 50 height 16
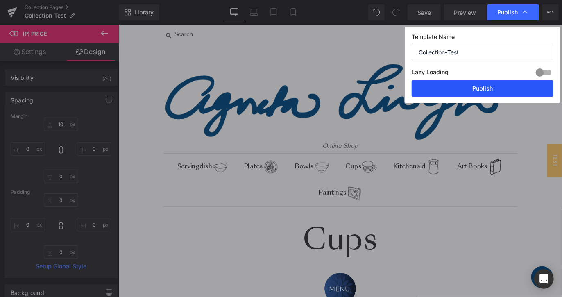
click at [448, 88] on button "Publish" at bounding box center [482, 88] width 142 height 16
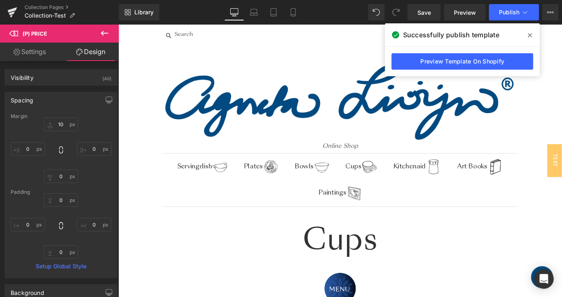
click at [530, 31] on span at bounding box center [529, 35] width 13 height 13
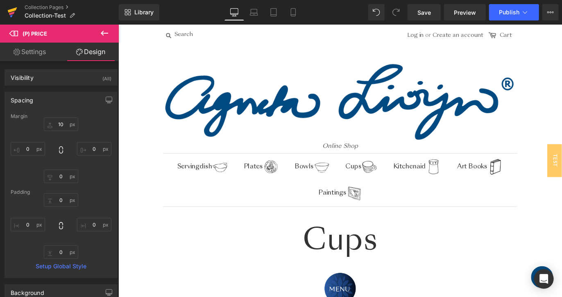
click at [11, 10] on icon at bounding box center [12, 9] width 9 height 5
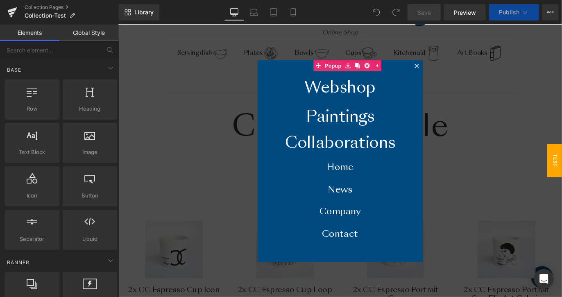
scroll to position [129, 0]
drag, startPoint x: 199, startPoint y: 180, endPoint x: 458, endPoint y: 69, distance: 282.1
click at [458, 69] on div at bounding box center [365, 176] width 495 height 304
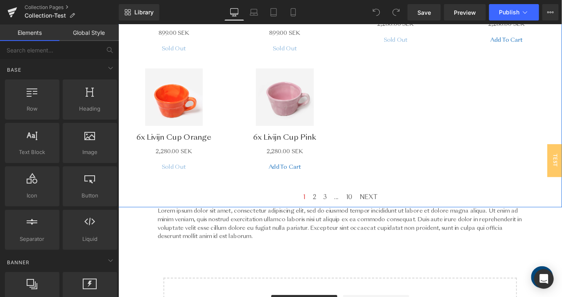
scroll to position [1363, 0]
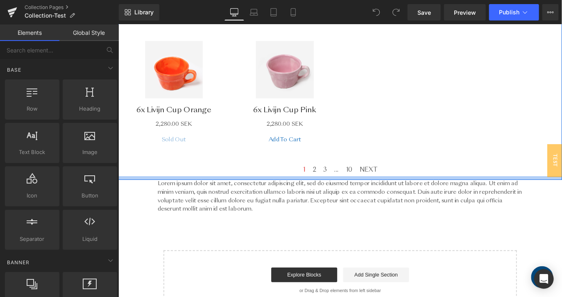
click at [118, 24] on div at bounding box center [118, 24] width 0 height 0
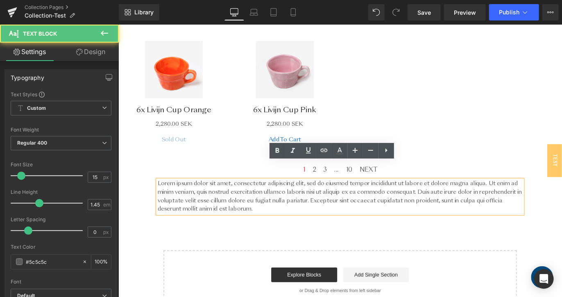
click at [500, 215] on p "Lorem ipsum dolor sit amet, consectetur adipiscing elit, sed do eiusmod tempor …" at bounding box center [366, 217] width 408 height 38
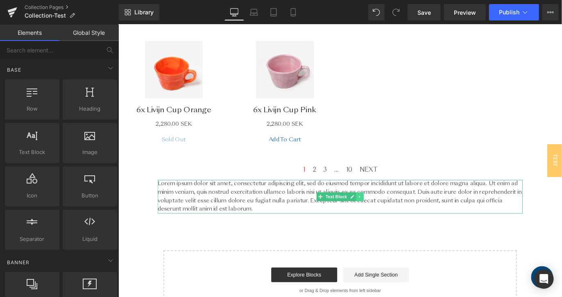
click at [385, 214] on icon at bounding box center [387, 216] width 5 height 5
click at [388, 212] on link at bounding box center [392, 217] width 9 height 10
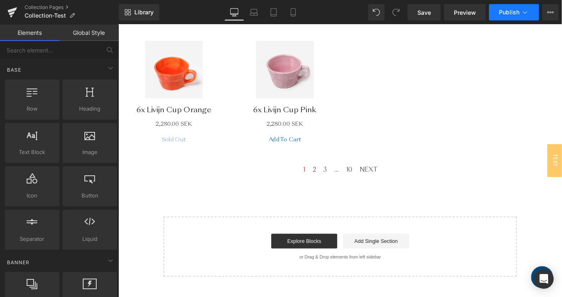
click at [504, 14] on span "Publish" at bounding box center [509, 12] width 20 height 7
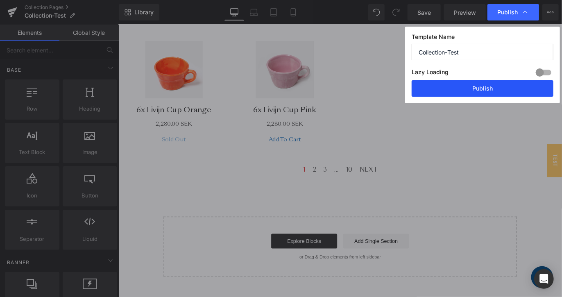
click at [476, 87] on button "Publish" at bounding box center [482, 88] width 142 height 16
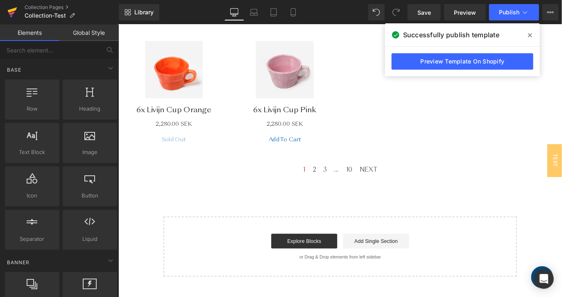
click at [16, 15] on icon at bounding box center [12, 12] width 10 height 20
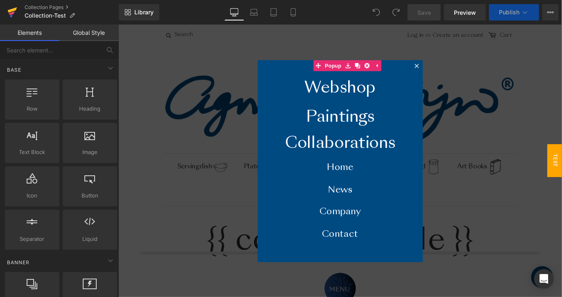
click at [11, 11] on icon at bounding box center [12, 9] width 9 height 5
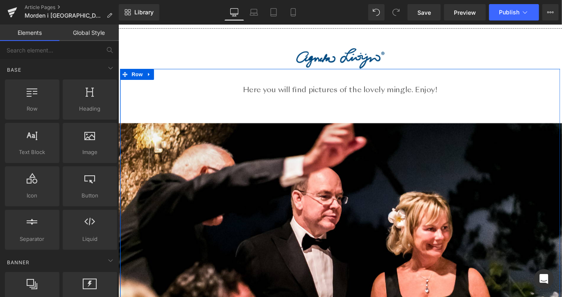
click at [342, 101] on span at bounding box center [342, 104] width 9 height 10
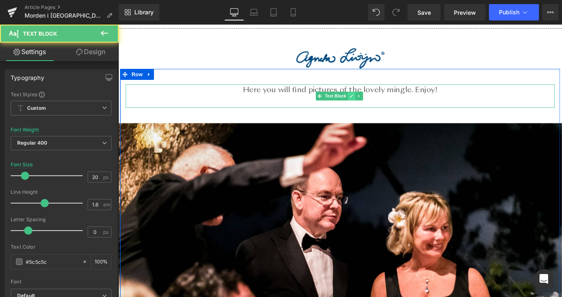
click at [376, 102] on icon at bounding box center [378, 104] width 5 height 5
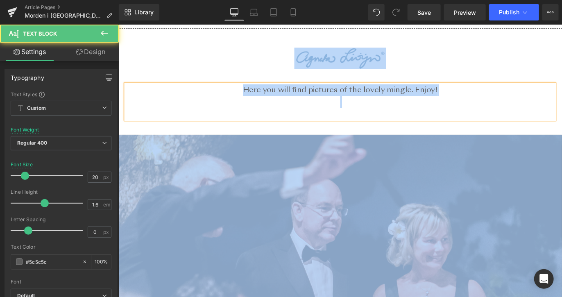
click at [375, 102] on div "Here you will find pictures of the lovely mingle. Enjoy!" at bounding box center [365, 110] width 479 height 39
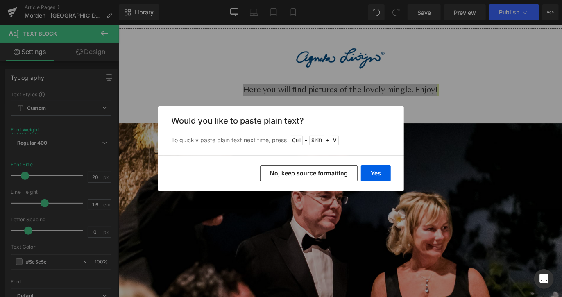
drag, startPoint x: 389, startPoint y: 169, endPoint x: 346, endPoint y: 171, distance: 42.7
click at [346, 171] on div "Yes No, keep source formatting" at bounding box center [281, 173] width 246 height 36
click at [383, 172] on button "Yes" at bounding box center [376, 173] width 30 height 16
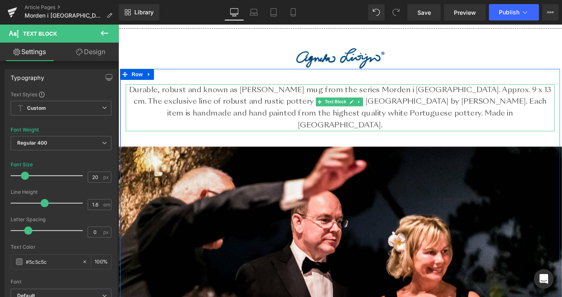
scroll to position [23, 0]
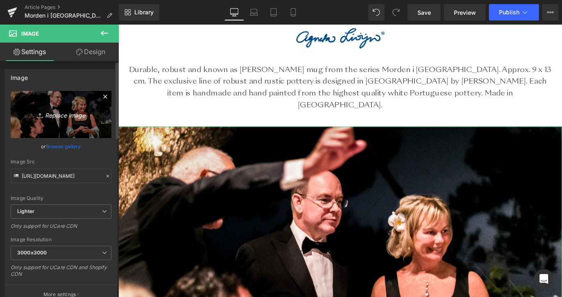
click at [81, 114] on icon "Replace Image" at bounding box center [61, 114] width 66 height 10
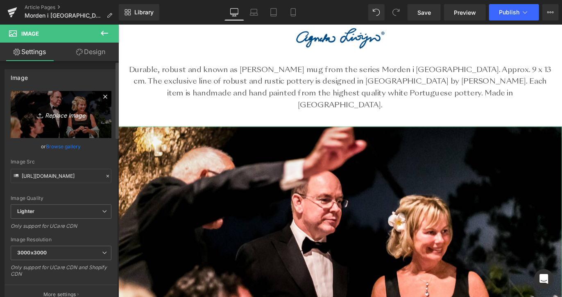
click at [75, 129] on link "Replace Image" at bounding box center [61, 114] width 101 height 47
type input "C:\fakepath\50422_2048x2048.webp"
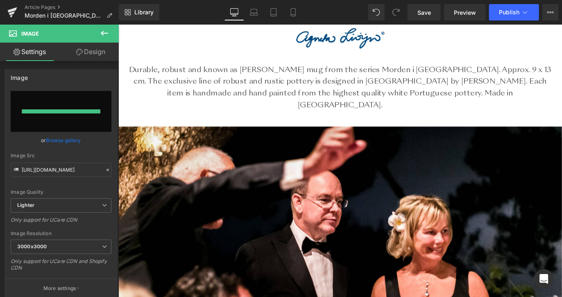
type input "[URL][DOMAIN_NAME]"
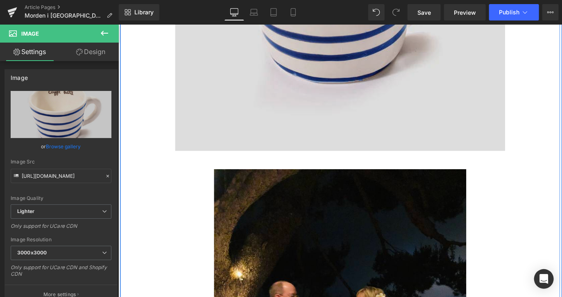
scroll to position [368, 0]
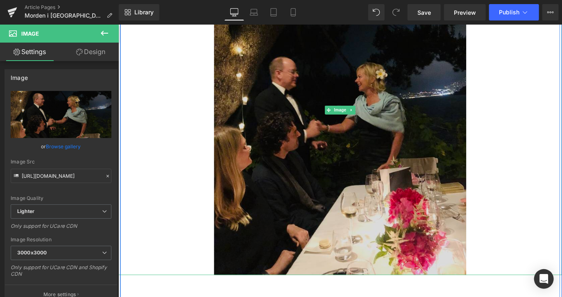
scroll to position [613, 0]
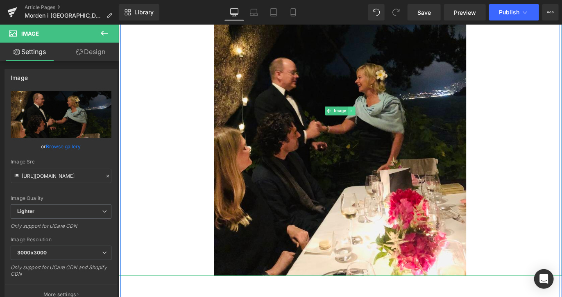
click at [378, 115] on link at bounding box center [378, 120] width 9 height 10
click at [380, 118] on icon at bounding box center [382, 120] width 5 height 5
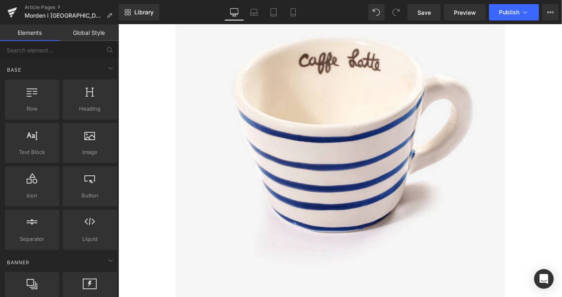
scroll to position [0, 0]
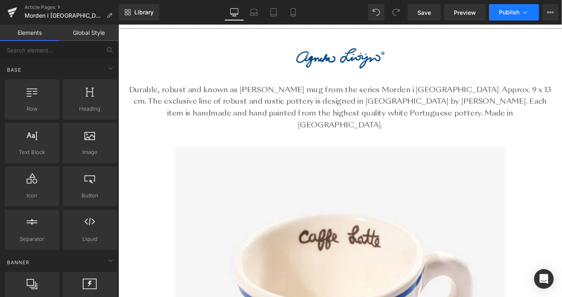
click at [513, 13] on span "Publish" at bounding box center [509, 12] width 20 height 7
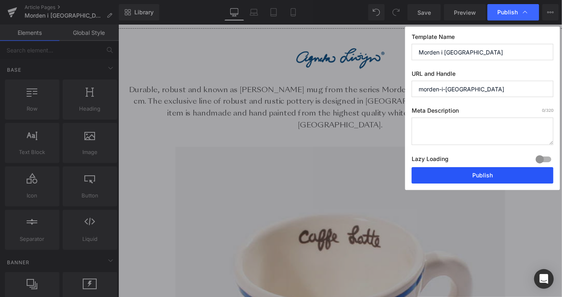
click at [432, 176] on button "Publish" at bounding box center [482, 175] width 142 height 16
